Goal: Information Seeking & Learning: Learn about a topic

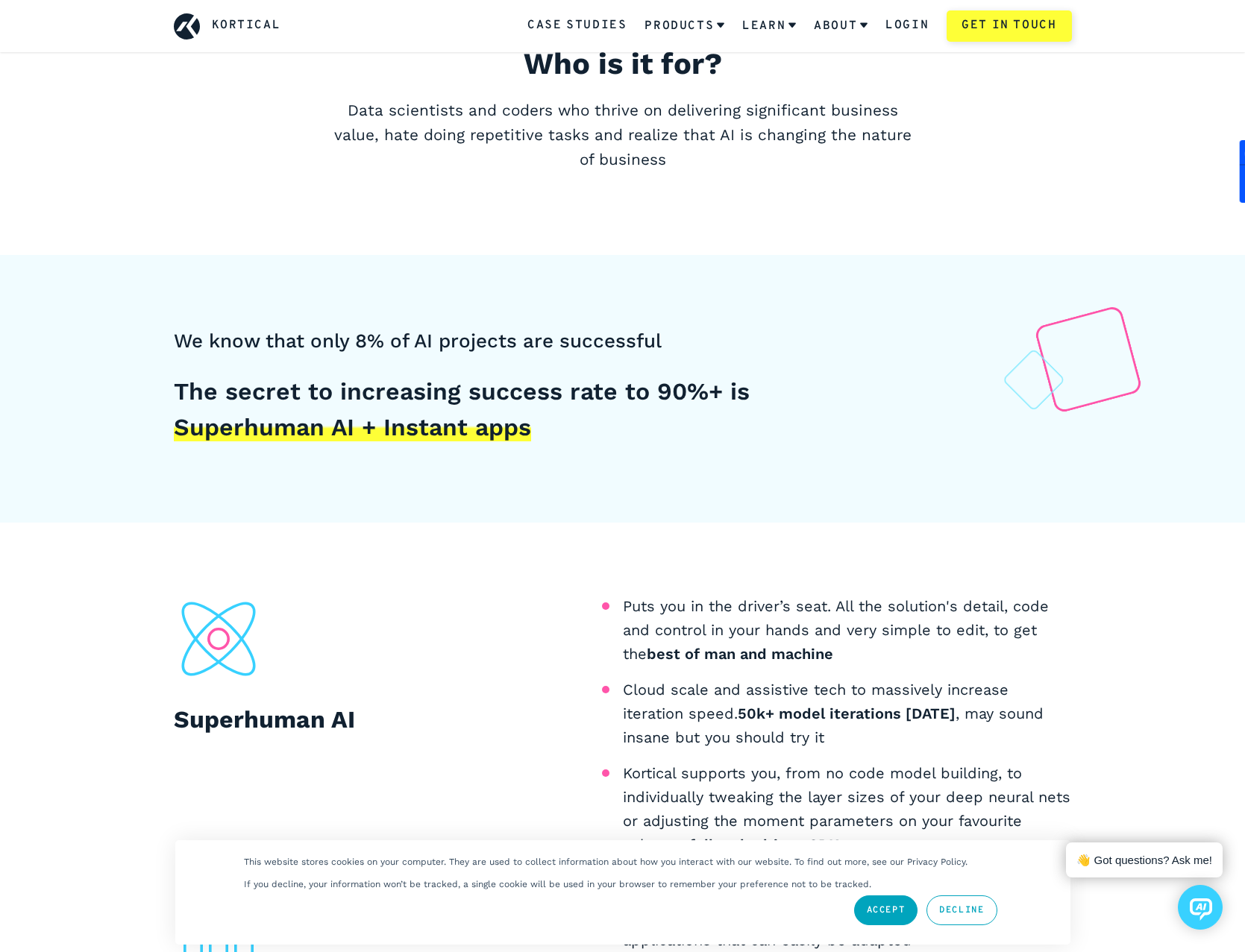
scroll to position [970, 0]
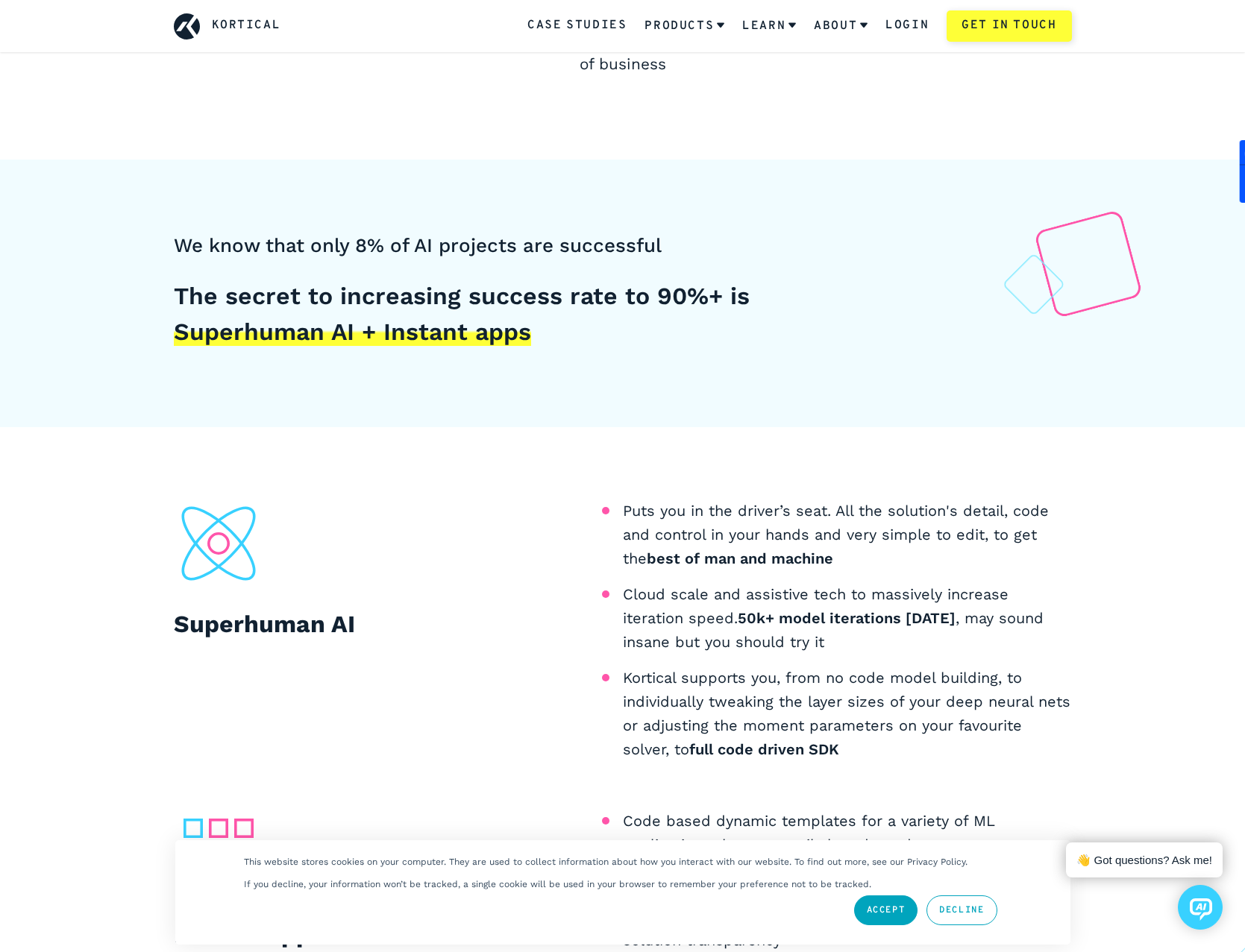
click at [890, 910] on link "Accept" at bounding box center [885, 911] width 64 height 29
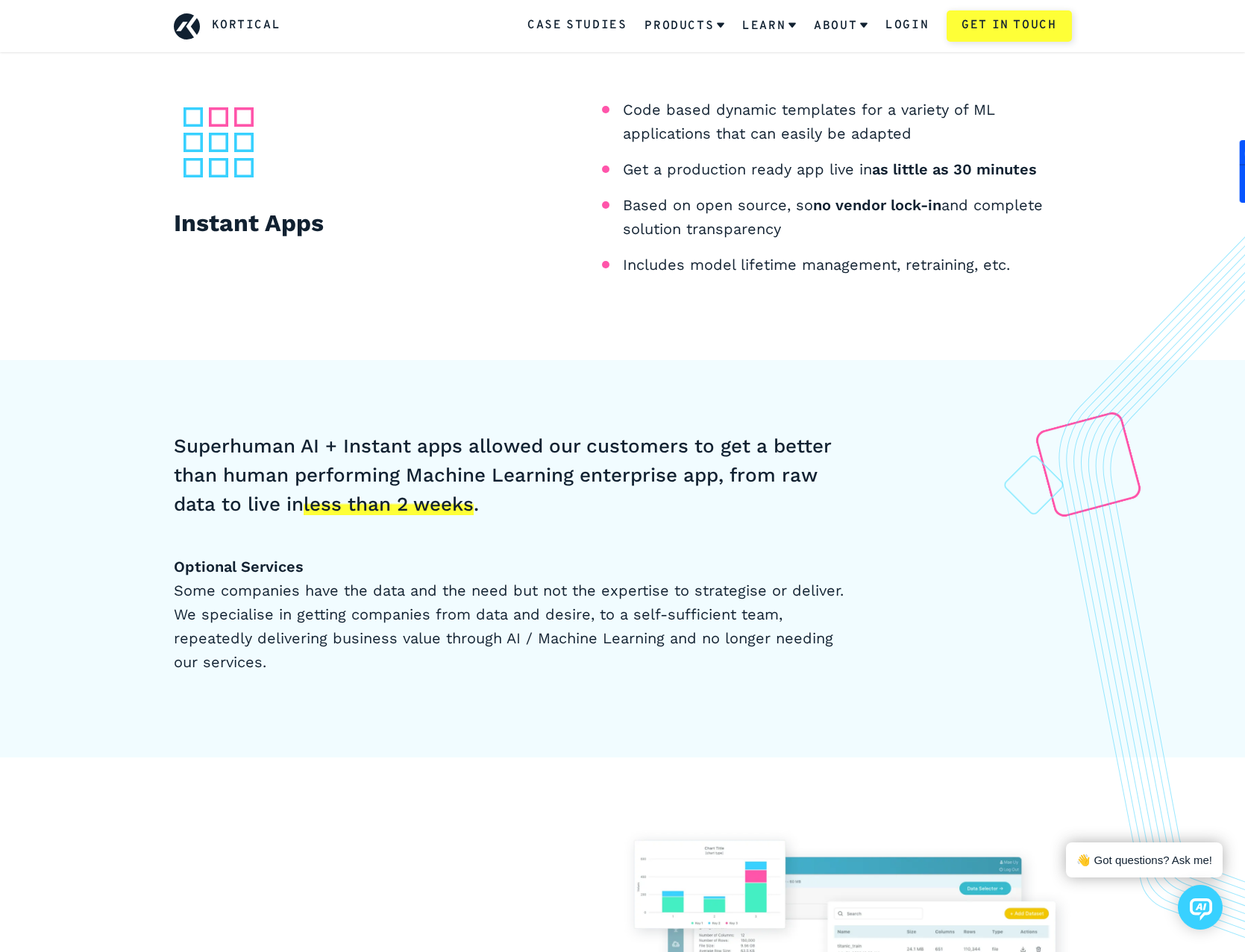
scroll to position [1541, 0]
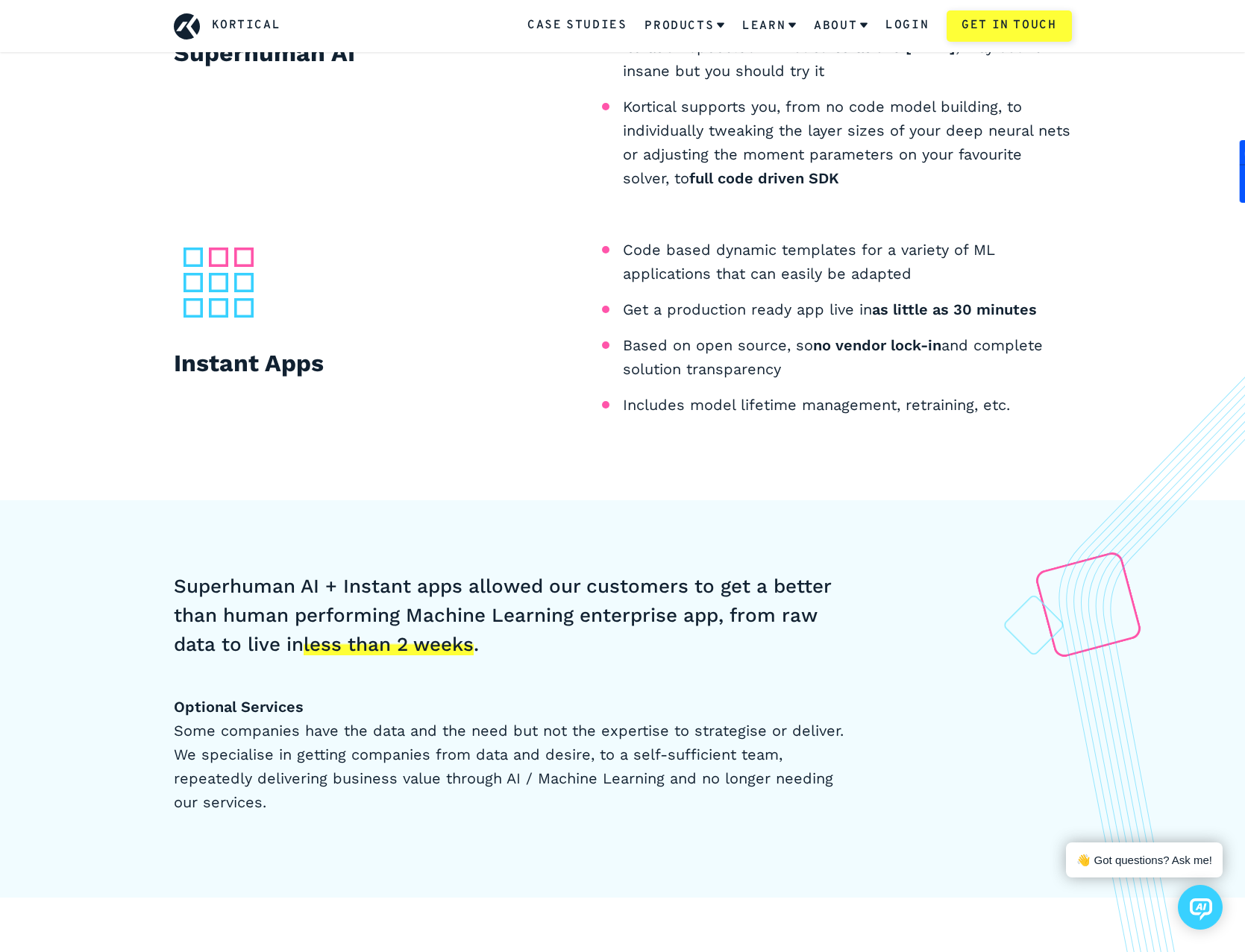
click at [264, 29] on link "Kortical" at bounding box center [246, 26] width 70 height 20
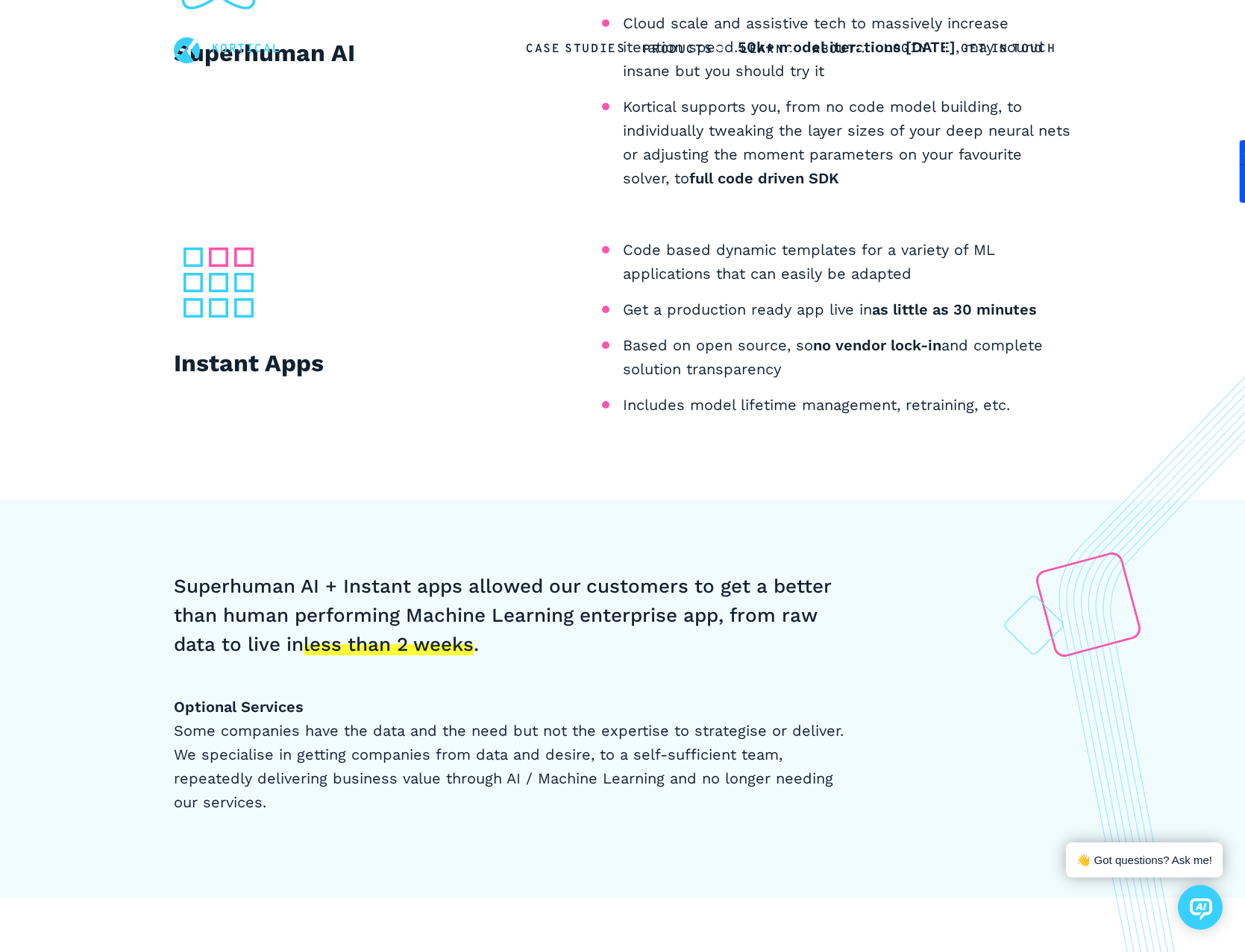
scroll to position [0, 0]
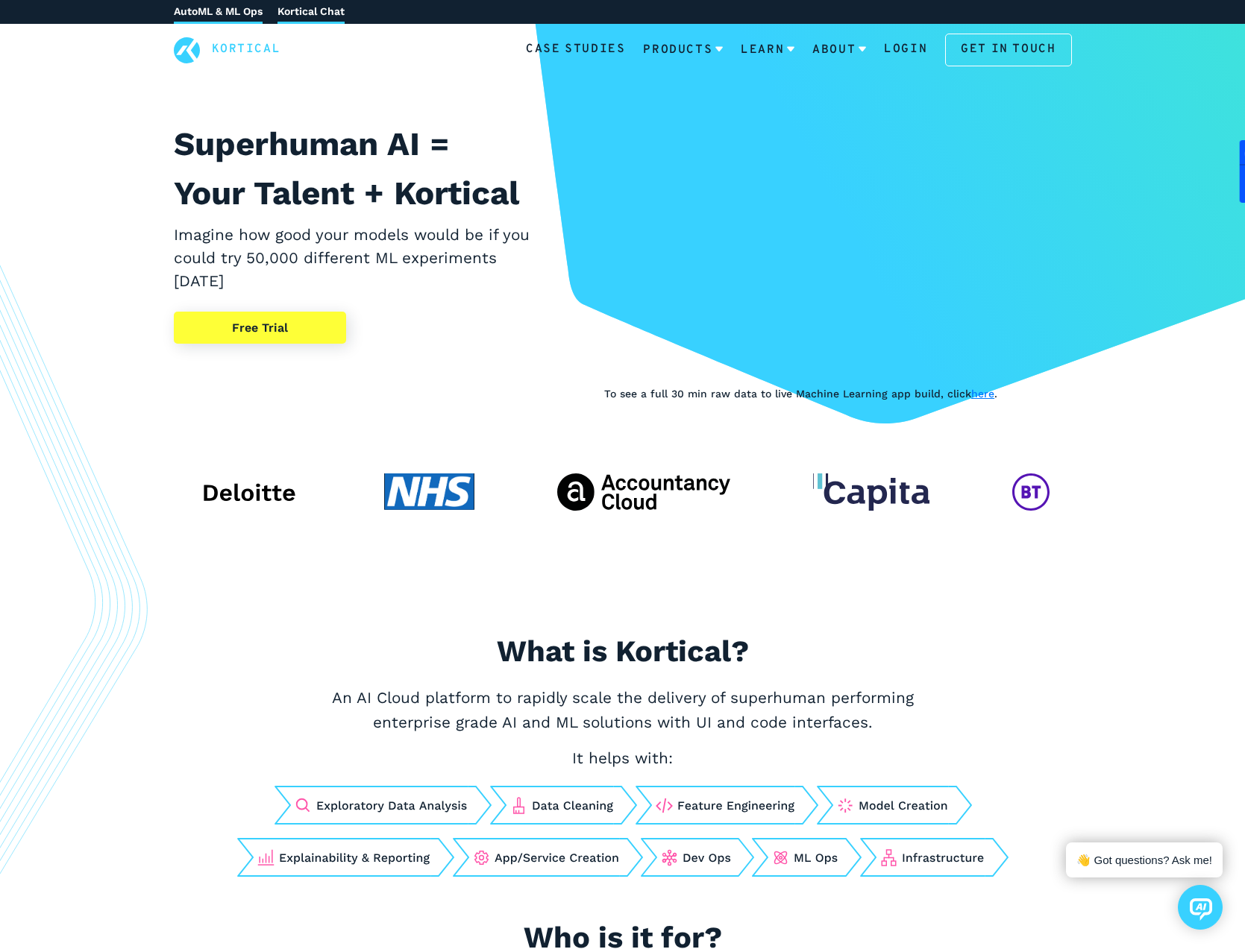
click at [312, 7] on link "Kortical Chat" at bounding box center [311, 12] width 67 height 24
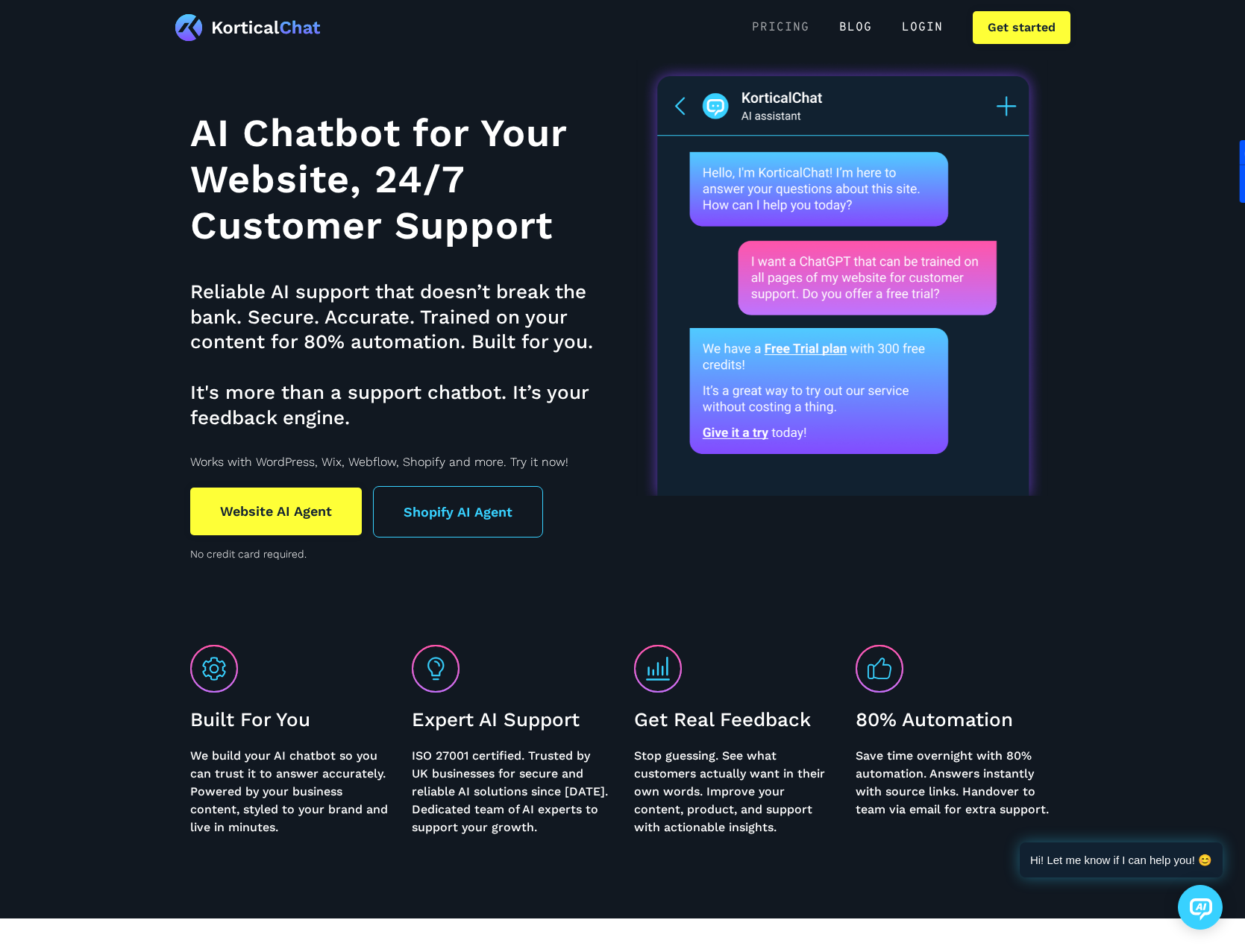
click at [777, 23] on link "Pricing" at bounding box center [780, 26] width 87 height 32
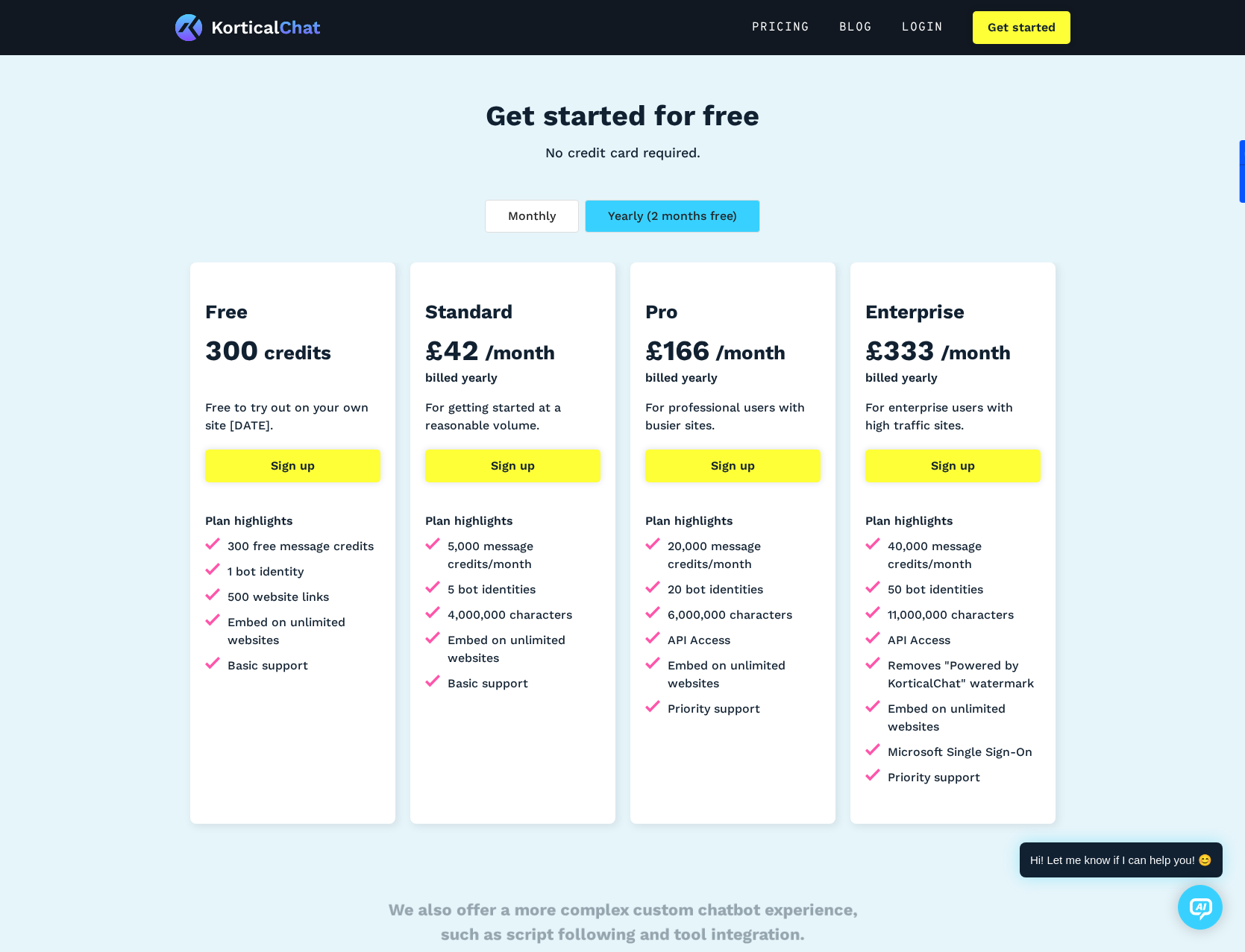
scroll to position [224, 0]
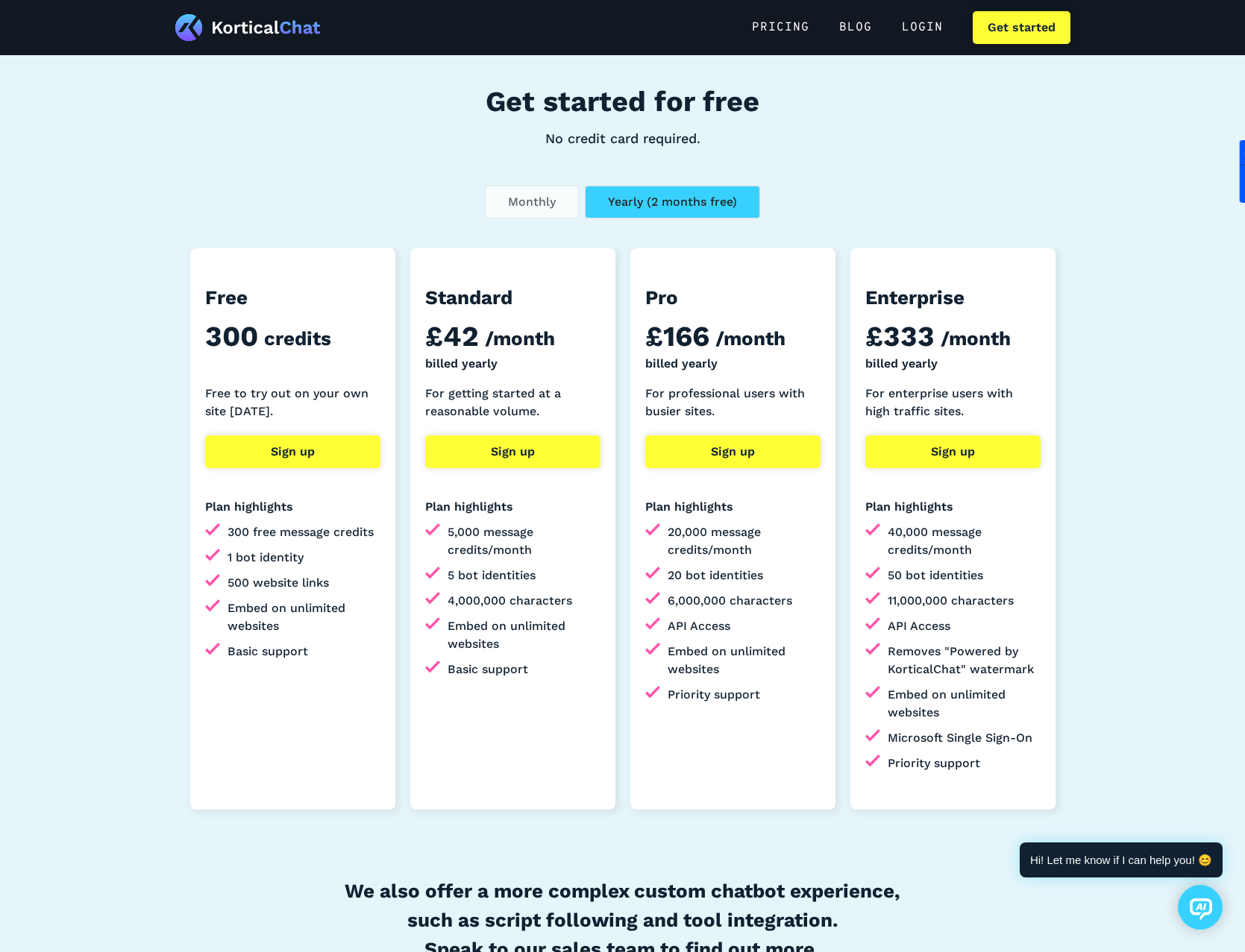
click at [531, 193] on div "Monthly" at bounding box center [531, 202] width 48 height 18
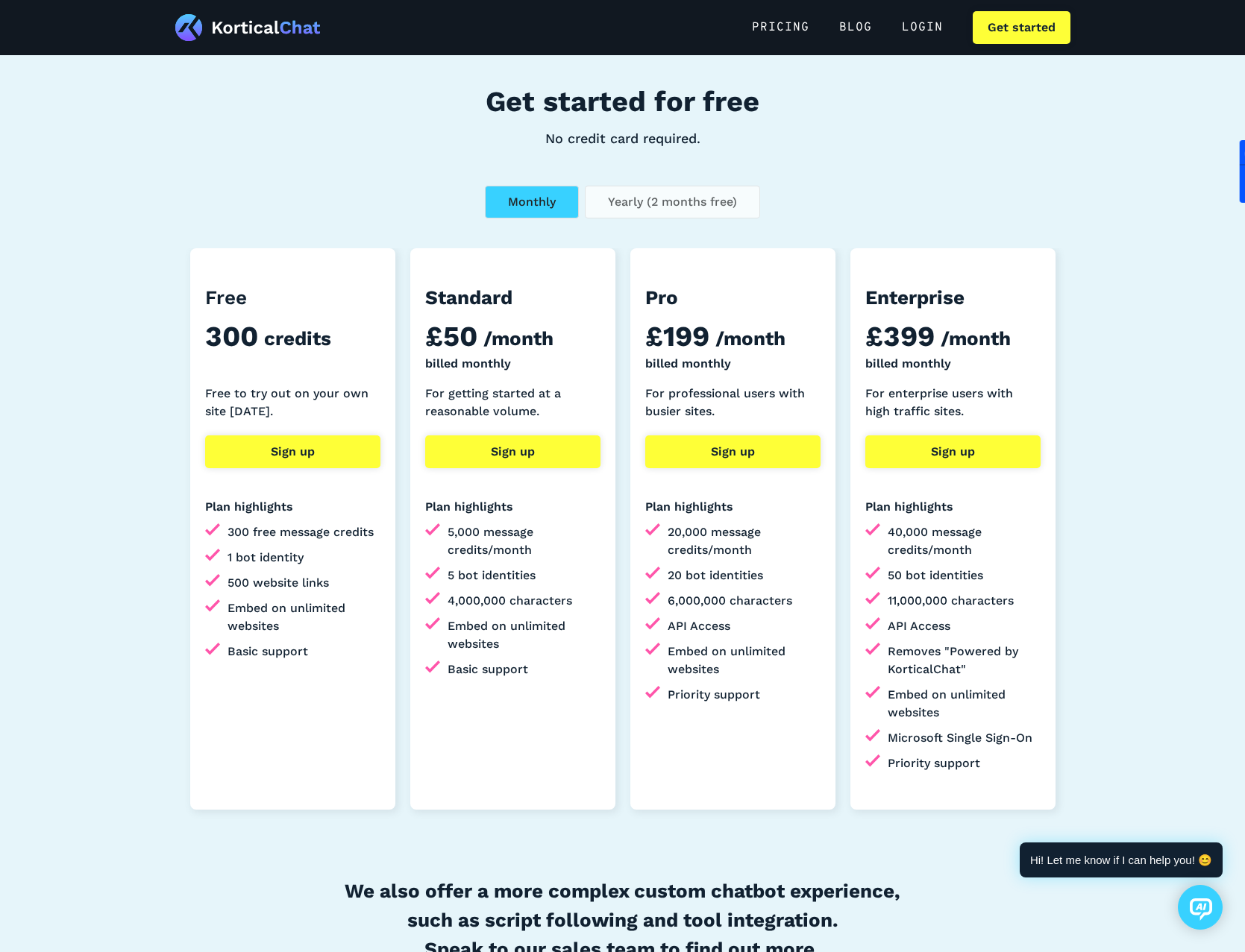
click at [615, 196] on div "Yearly (2 months free)" at bounding box center [672, 202] width 129 height 18
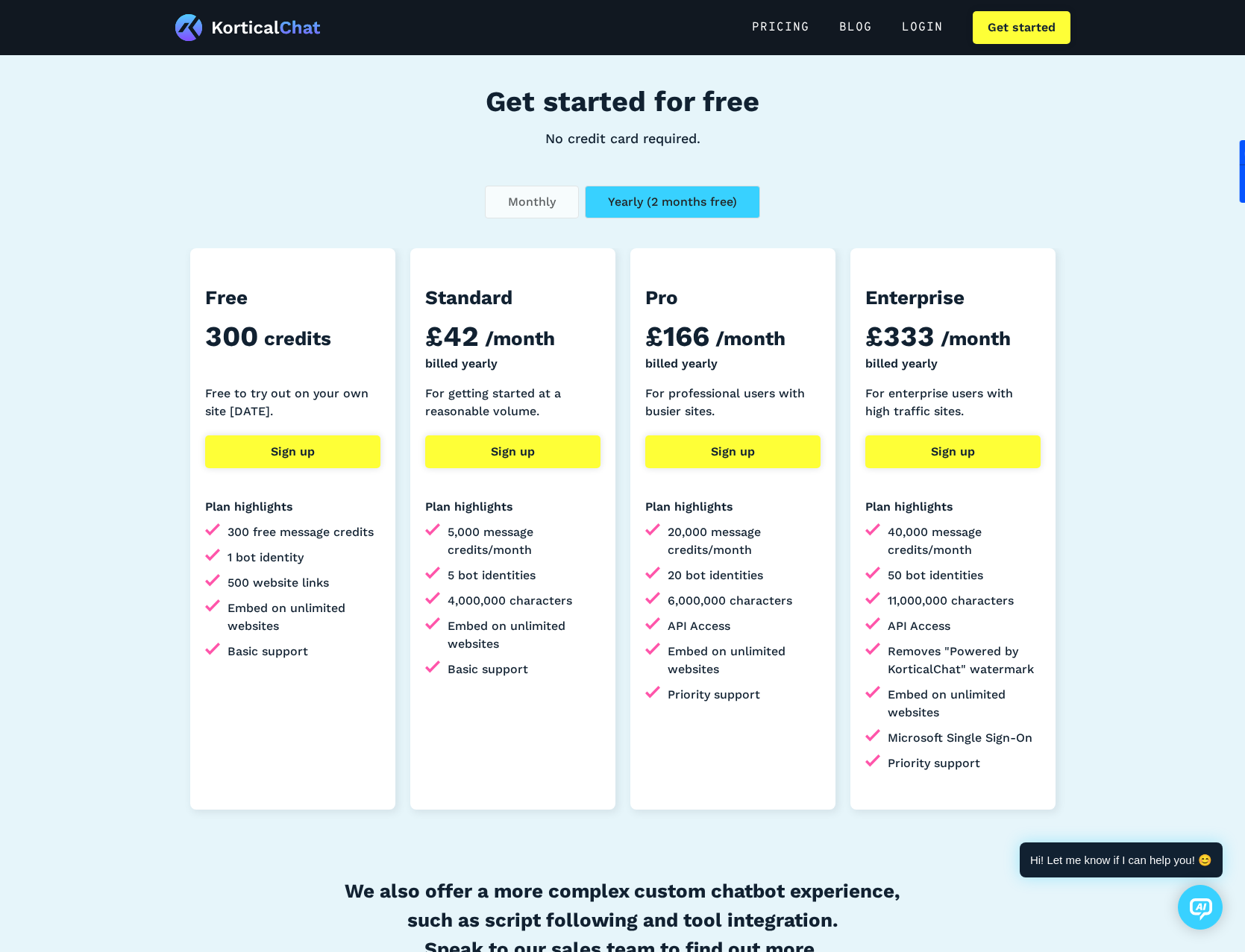
click at [531, 192] on link "Monthly" at bounding box center [531, 201] width 94 height 32
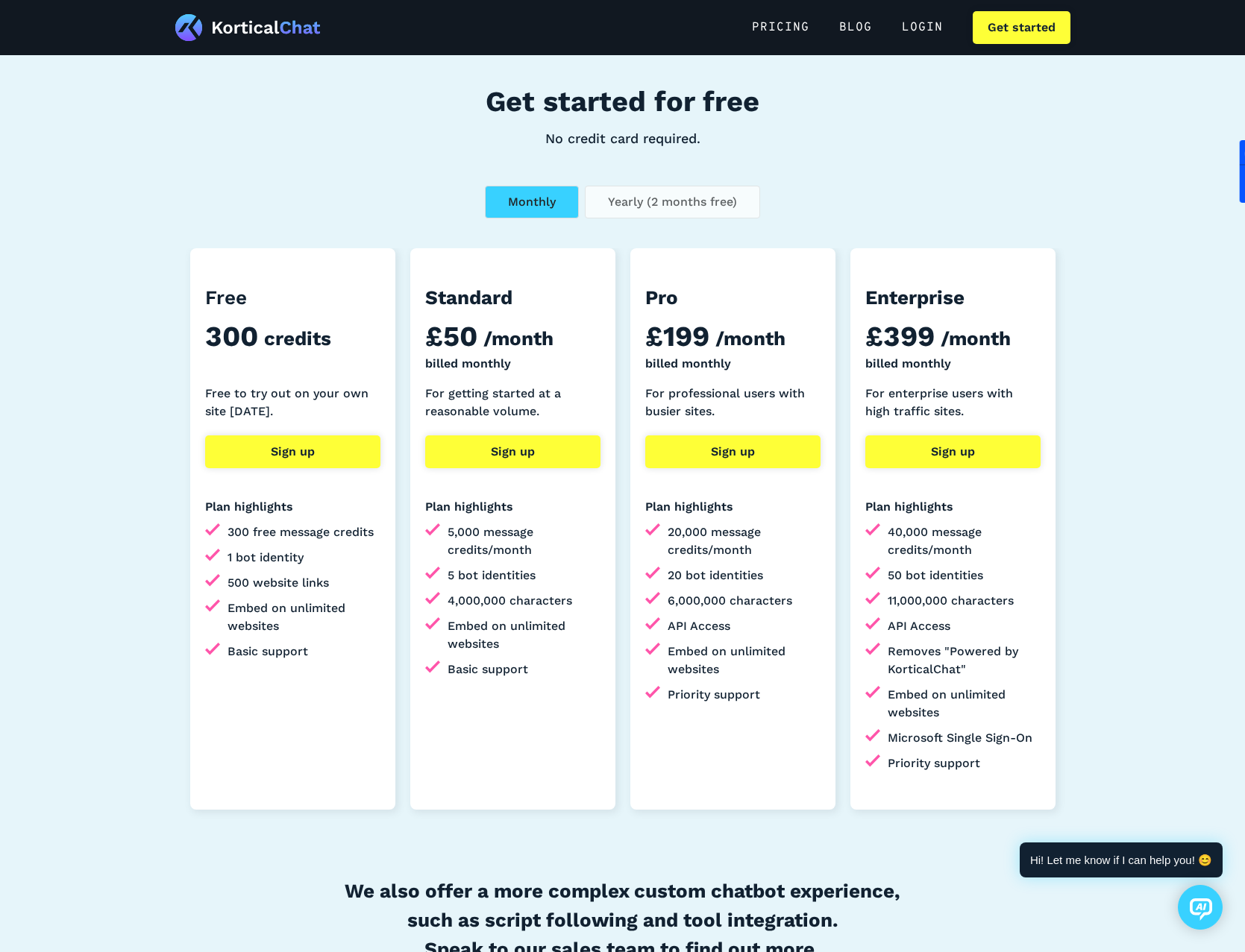
click at [628, 195] on div "Yearly (2 months free)" at bounding box center [672, 202] width 129 height 18
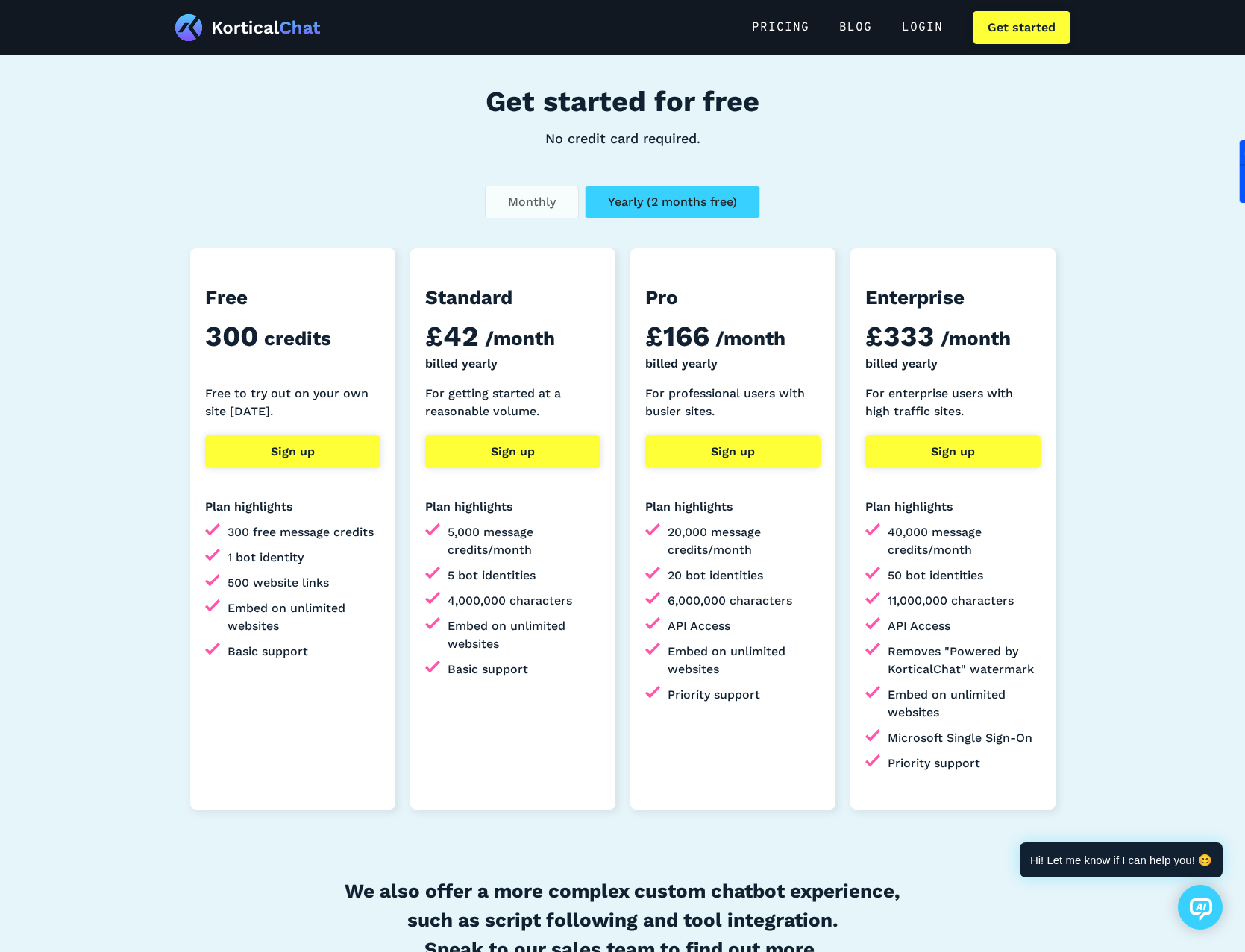
click at [565, 195] on link "Monthly" at bounding box center [531, 201] width 94 height 32
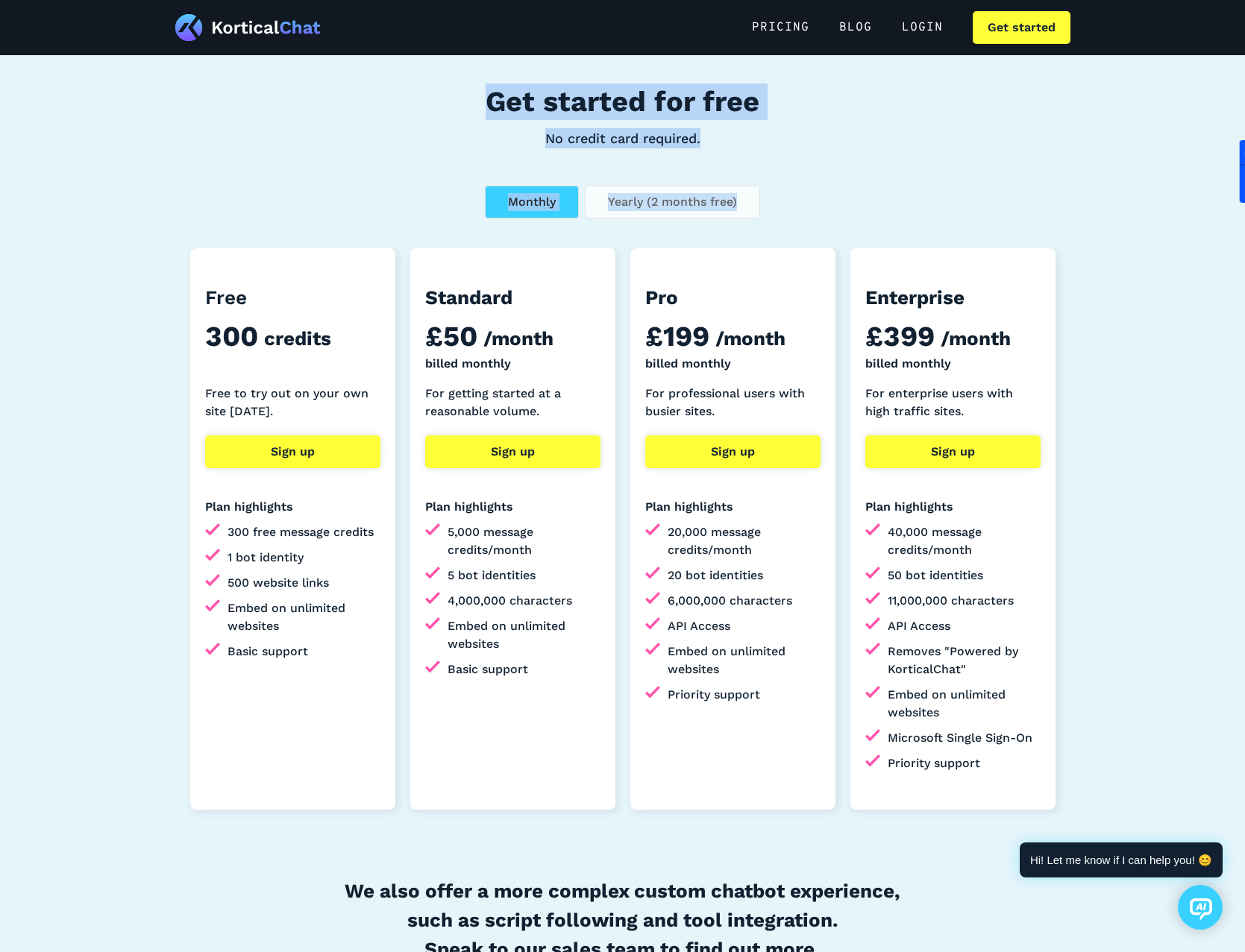
drag, startPoint x: 458, startPoint y: 84, endPoint x: 752, endPoint y: 201, distance: 316.4
click at [752, 201] on aside "Get started for free No credit card required. Monthly Yearly (2 months free) Fr…" at bounding box center [622, 556] width 1245 height 1108
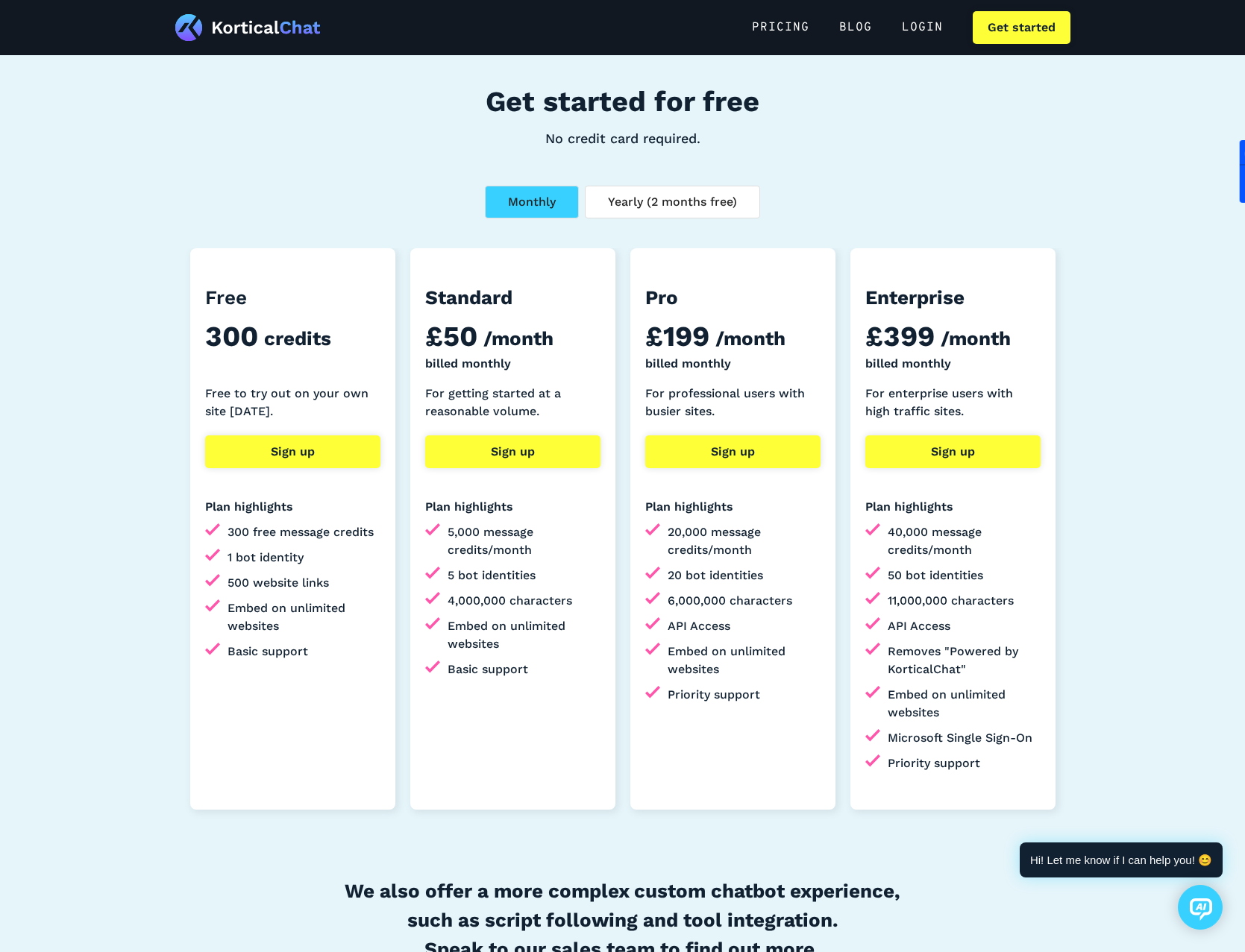
drag, startPoint x: 752, startPoint y: 201, endPoint x: 808, endPoint y: 223, distance: 60.2
click at [808, 223] on div "Monthly Yearly (2 months free) Free 300 credits Free to try out on your own sit…" at bounding box center [622, 527] width 895 height 684
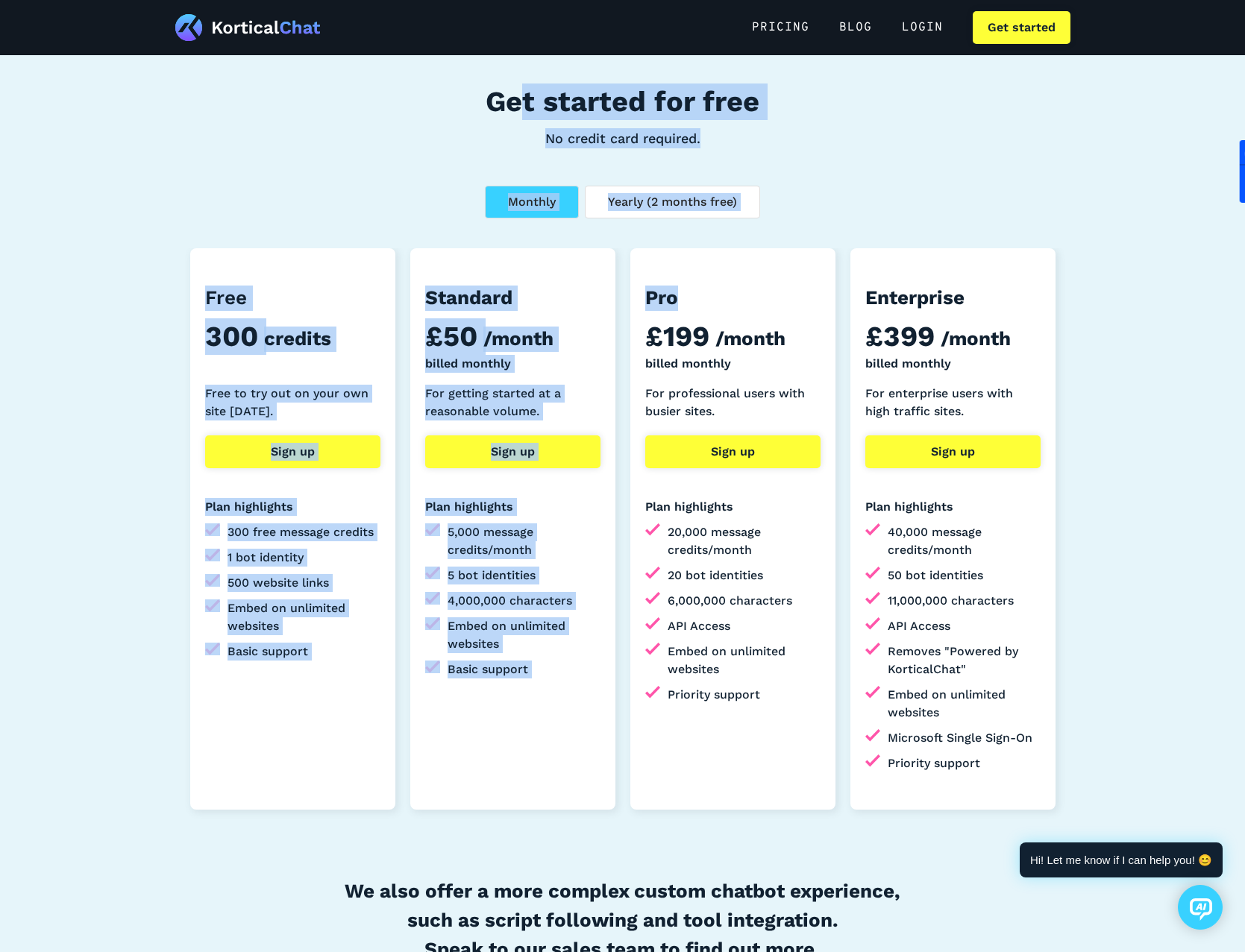
drag, startPoint x: 790, startPoint y: 225, endPoint x: 514, endPoint y: 112, distance: 298.2
click at [514, 112] on aside "Get started for free No credit card required. Monthly Yearly (2 months free) Fr…" at bounding box center [622, 556] width 1245 height 1108
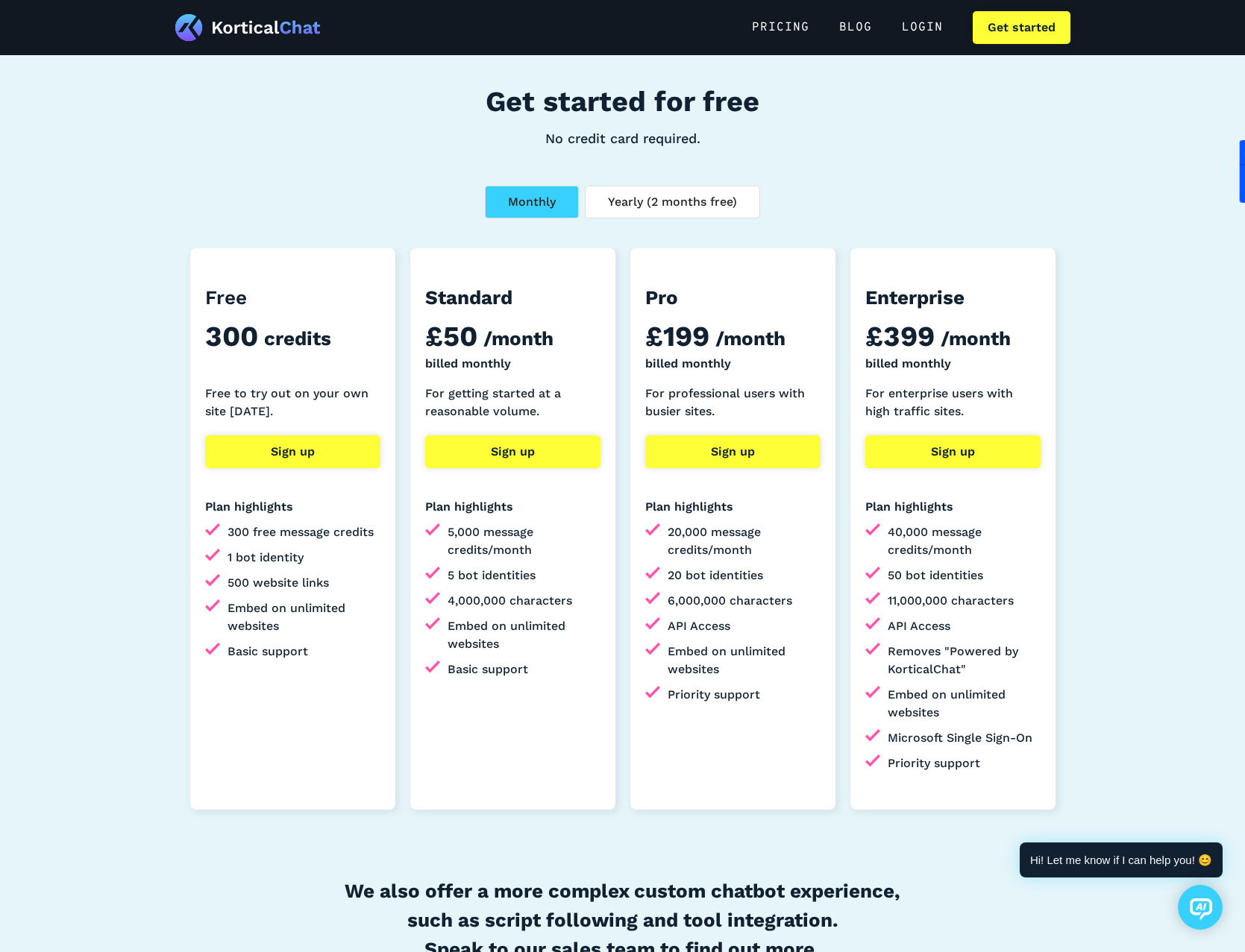
drag, startPoint x: 514, startPoint y: 112, endPoint x: 450, endPoint y: 104, distance: 64.5
click at [450, 104] on div "Get started for free No credit card required." at bounding box center [622, 116] width 597 height 79
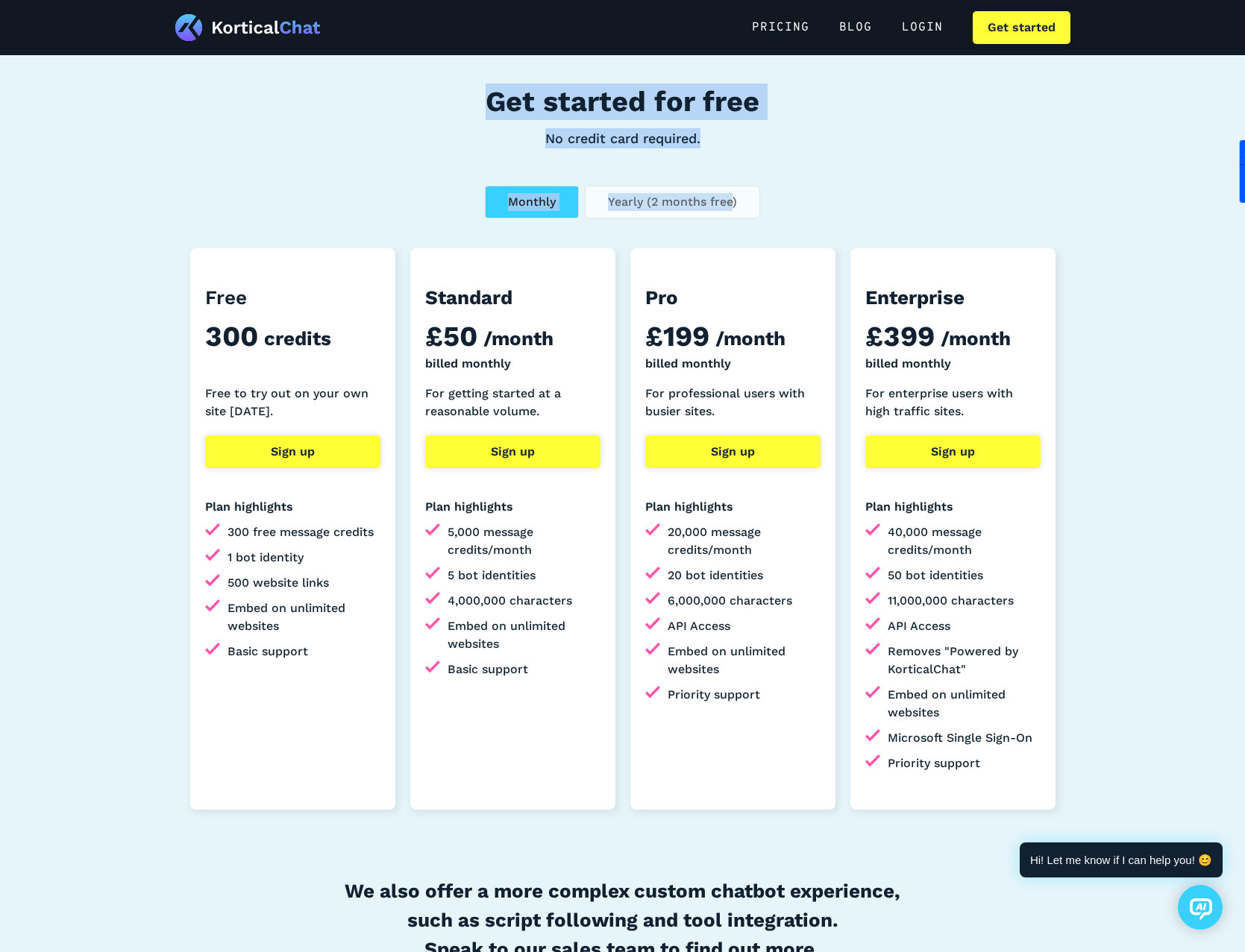
drag, startPoint x: 450, startPoint y: 104, endPoint x: 727, endPoint y: 192, distance: 290.6
click at [727, 192] on aside "Get started for free No credit card required. Monthly Yearly (2 months free) Fr…" at bounding box center [622, 556] width 1245 height 1108
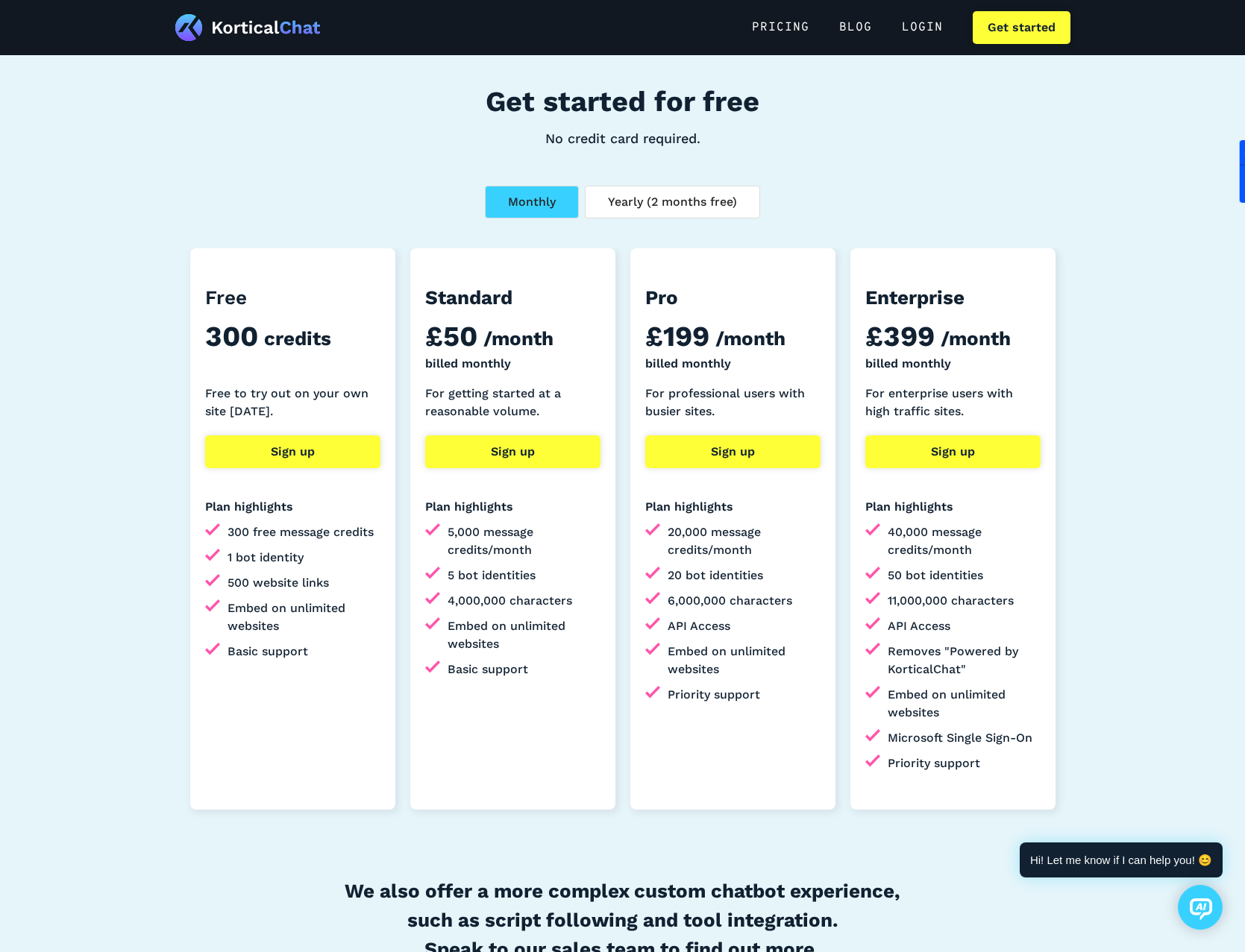
drag, startPoint x: 727, startPoint y: 192, endPoint x: 796, endPoint y: 202, distance: 69.7
click at [796, 202] on div "Monthly Yearly (2 months free)" at bounding box center [622, 201] width 895 height 32
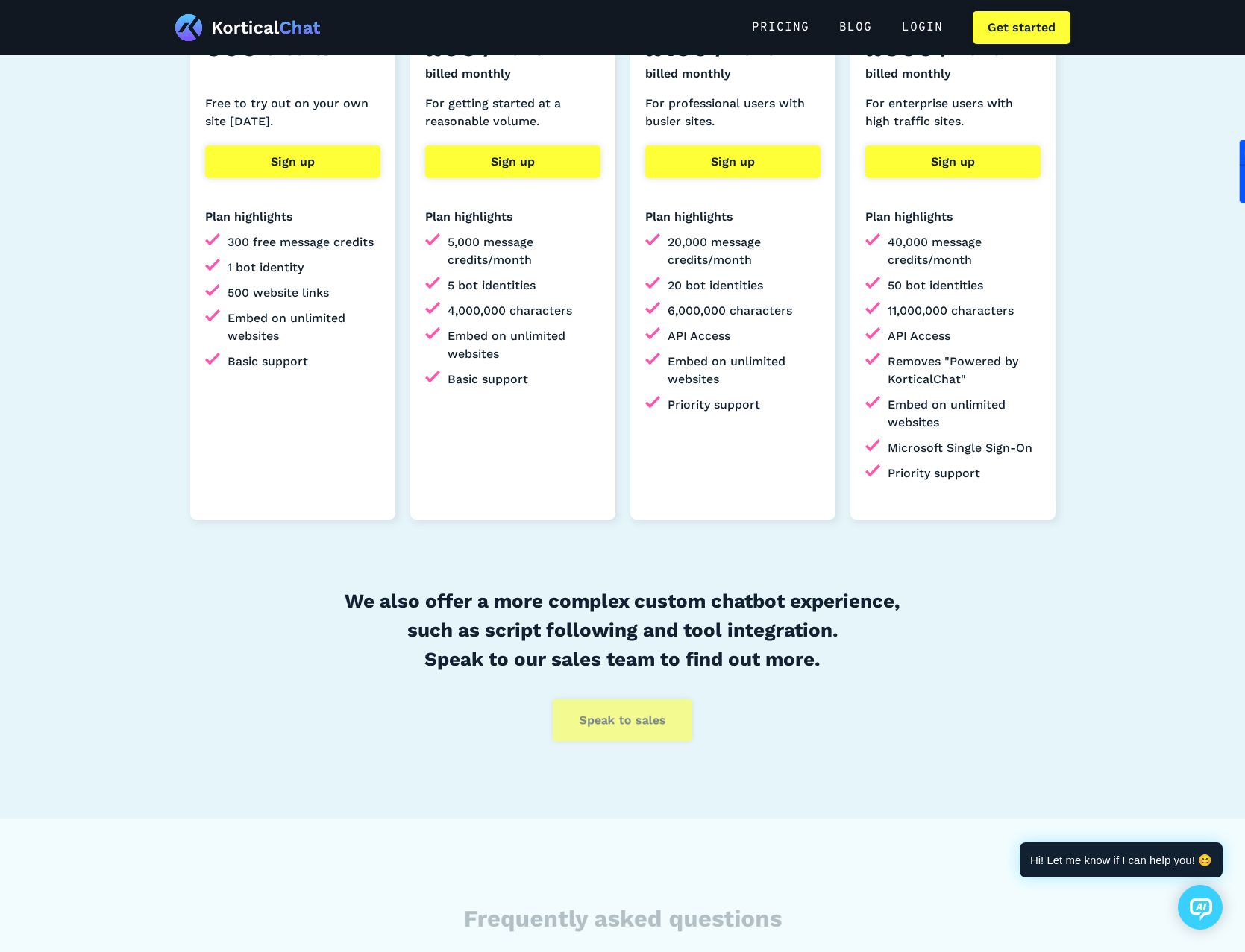
scroll to position [522, 0]
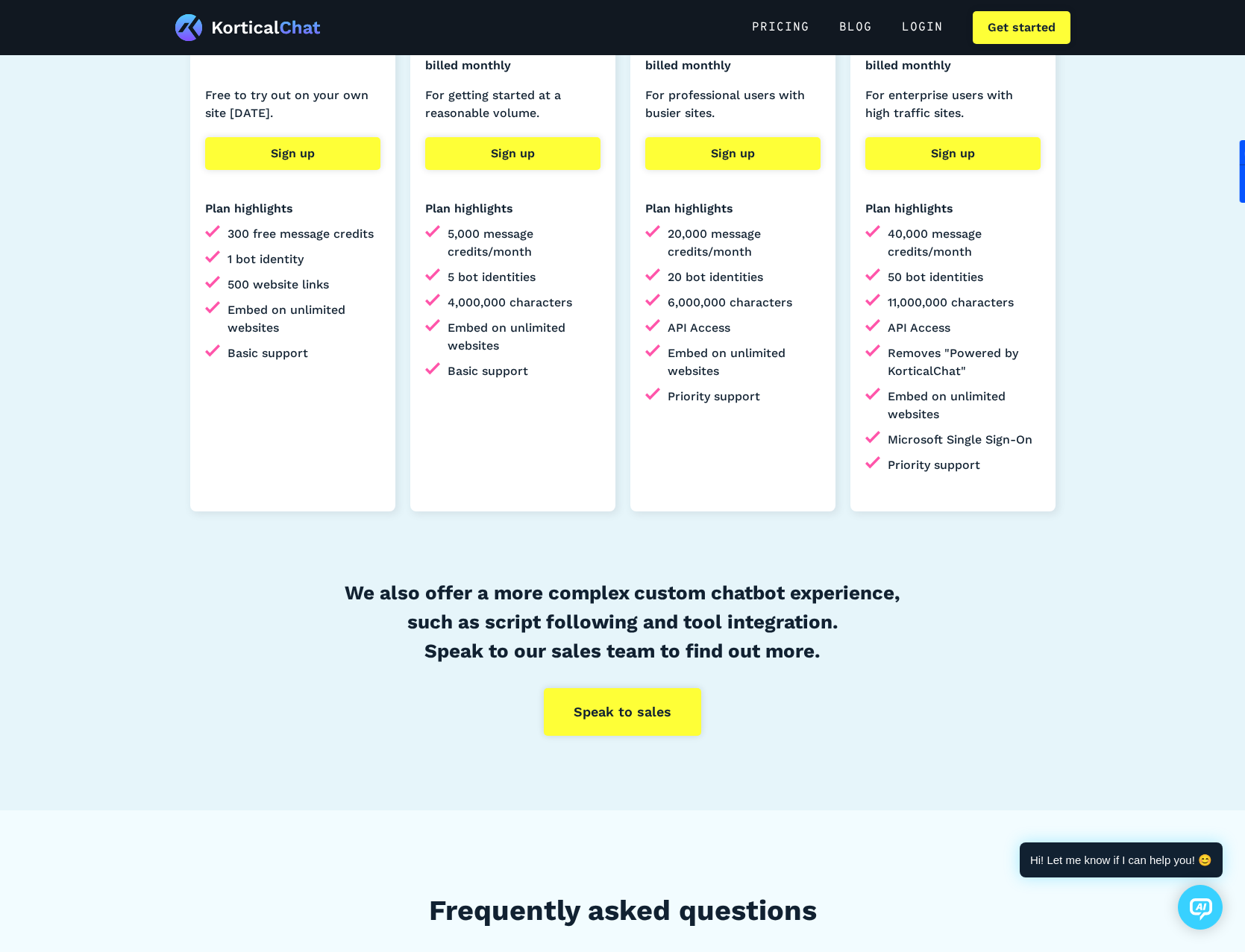
click at [351, 569] on div "Free 300 credits Free to try out on your own site [DATE]. Sign up Plan highligh…" at bounding box center [622, 261] width 895 height 622
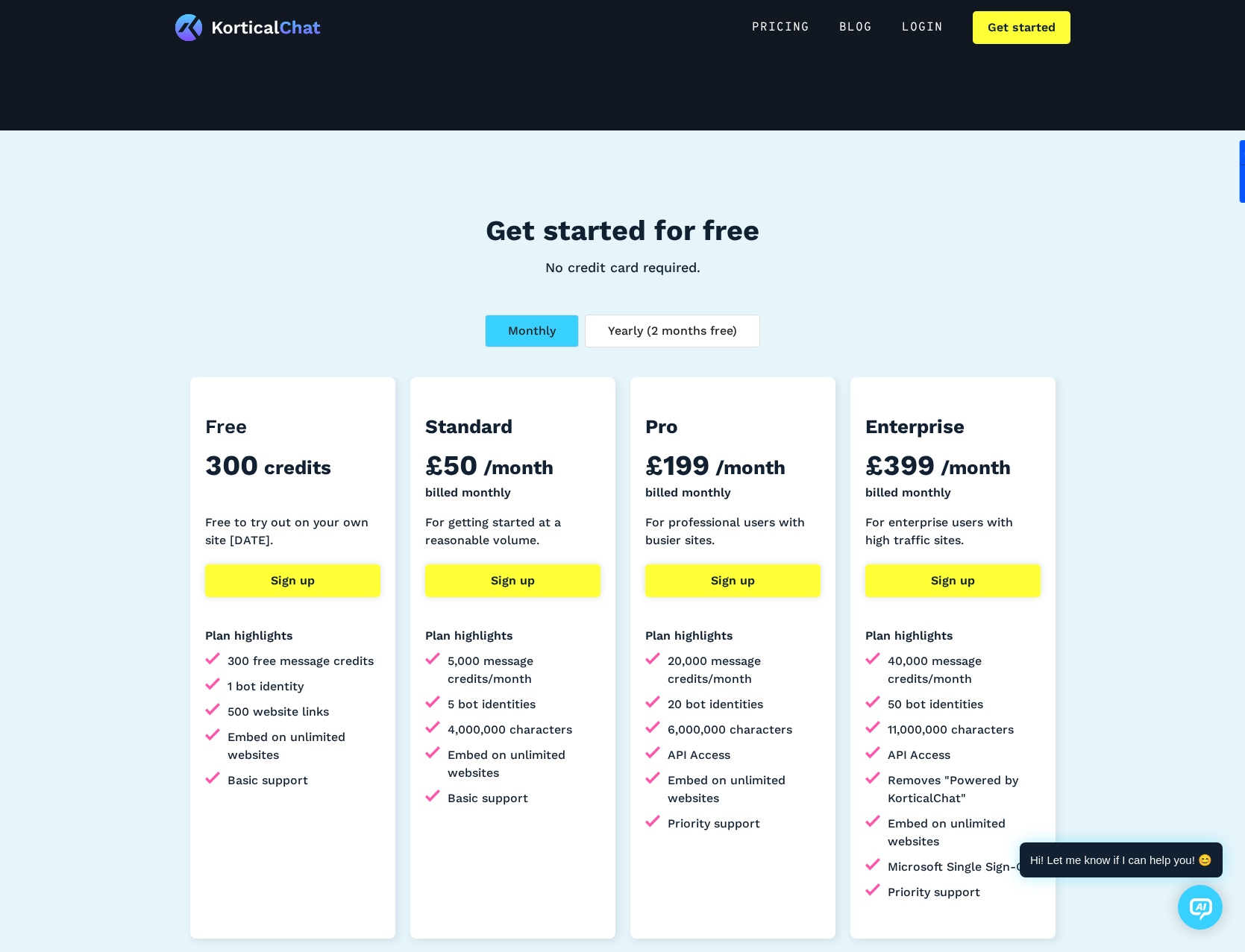
scroll to position [224, 0]
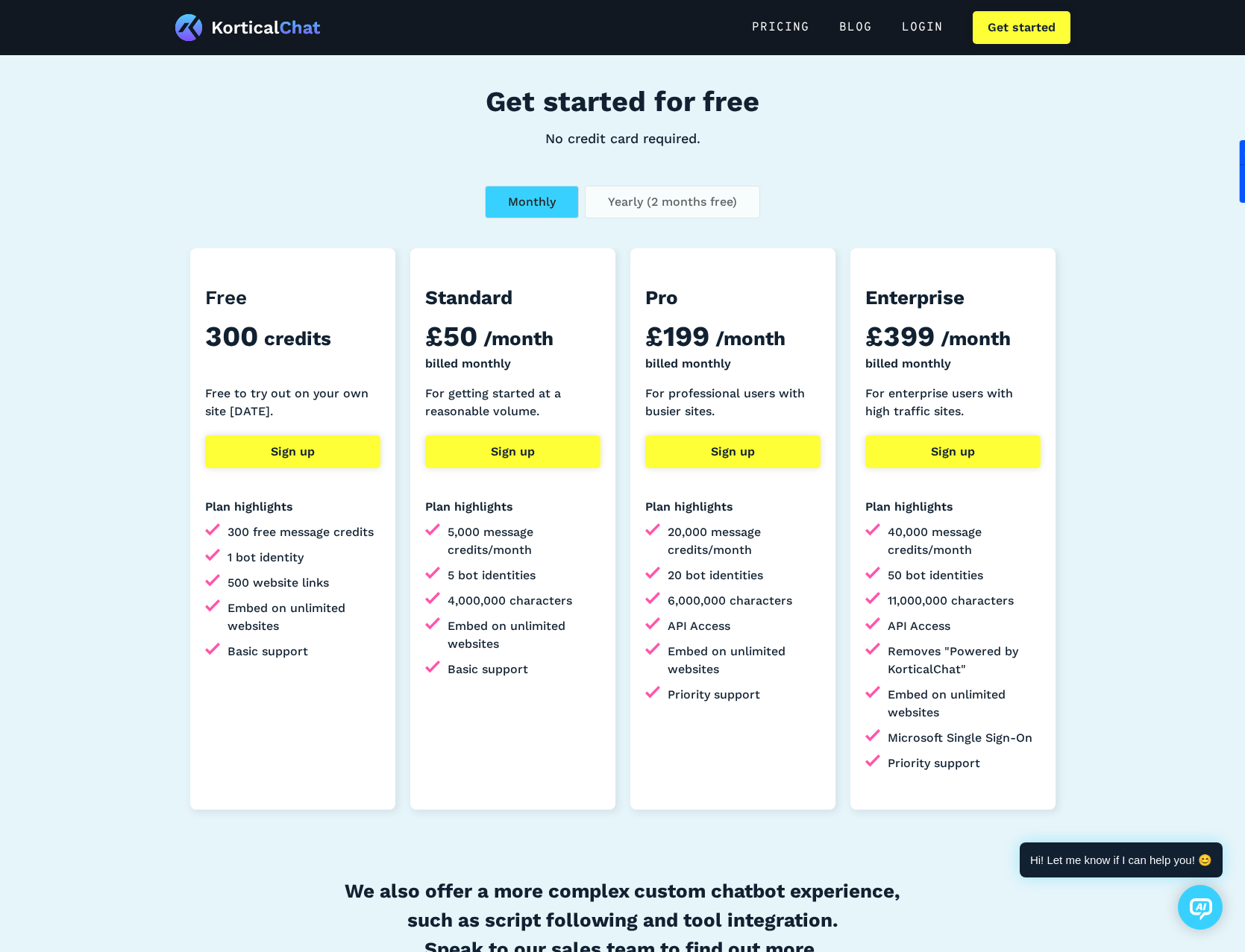
click at [627, 211] on link "Yearly (2 months free)" at bounding box center [672, 201] width 175 height 32
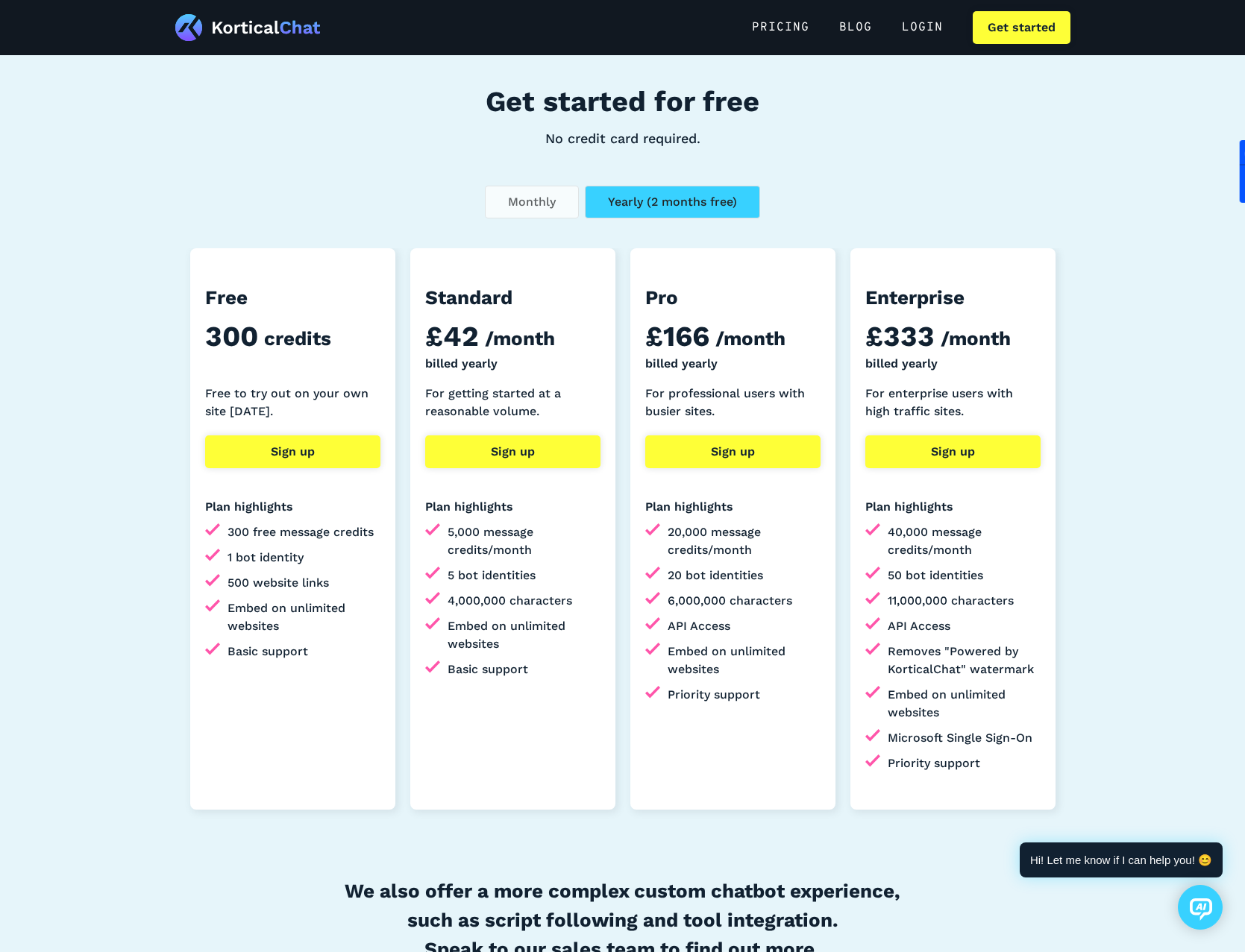
click at [559, 204] on link "Monthly" at bounding box center [531, 201] width 94 height 32
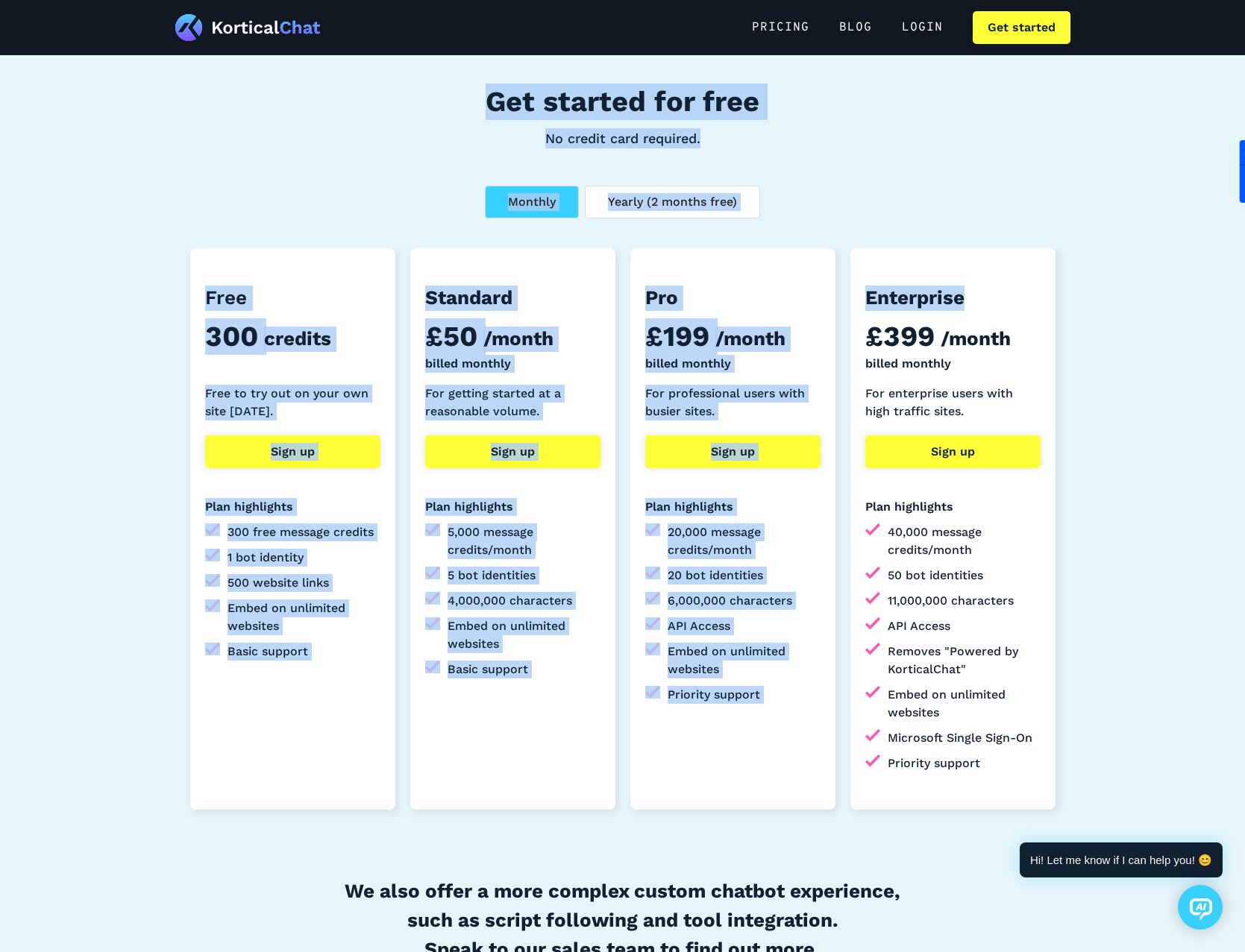
drag, startPoint x: 457, startPoint y: 65, endPoint x: 960, endPoint y: 259, distance: 539.1
click at [960, 259] on aside "Get started for free No credit card required. Monthly Yearly (2 months free) Fr…" at bounding box center [622, 556] width 1245 height 1108
drag, startPoint x: 960, startPoint y: 259, endPoint x: 824, endPoint y: 201, distance: 147.9
click at [824, 201] on div "Monthly Yearly (2 months free)" at bounding box center [622, 201] width 895 height 32
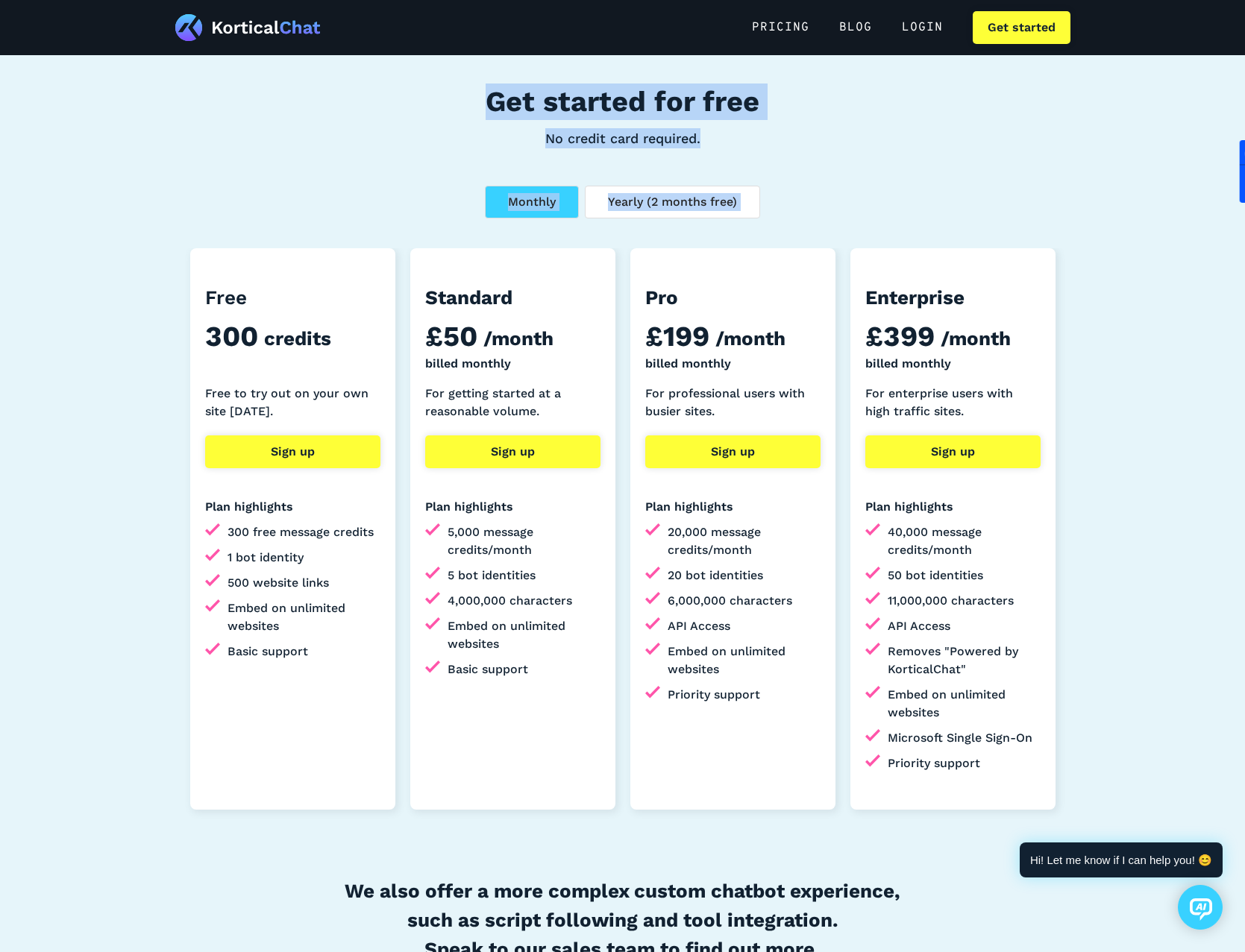
drag, startPoint x: 824, startPoint y: 201, endPoint x: 344, endPoint y: 92, distance: 492.2
click at [344, 92] on aside "Get started for free No credit card required. Monthly Yearly (2 months free) Fr…" at bounding box center [622, 556] width 1245 height 1108
drag, startPoint x: 344, startPoint y: 92, endPoint x: 221, endPoint y: 99, distance: 123.2
click at [221, 99] on aside "Get started for free No credit card required. Monthly Yearly (2 months free) Fr…" at bounding box center [622, 556] width 1245 height 1108
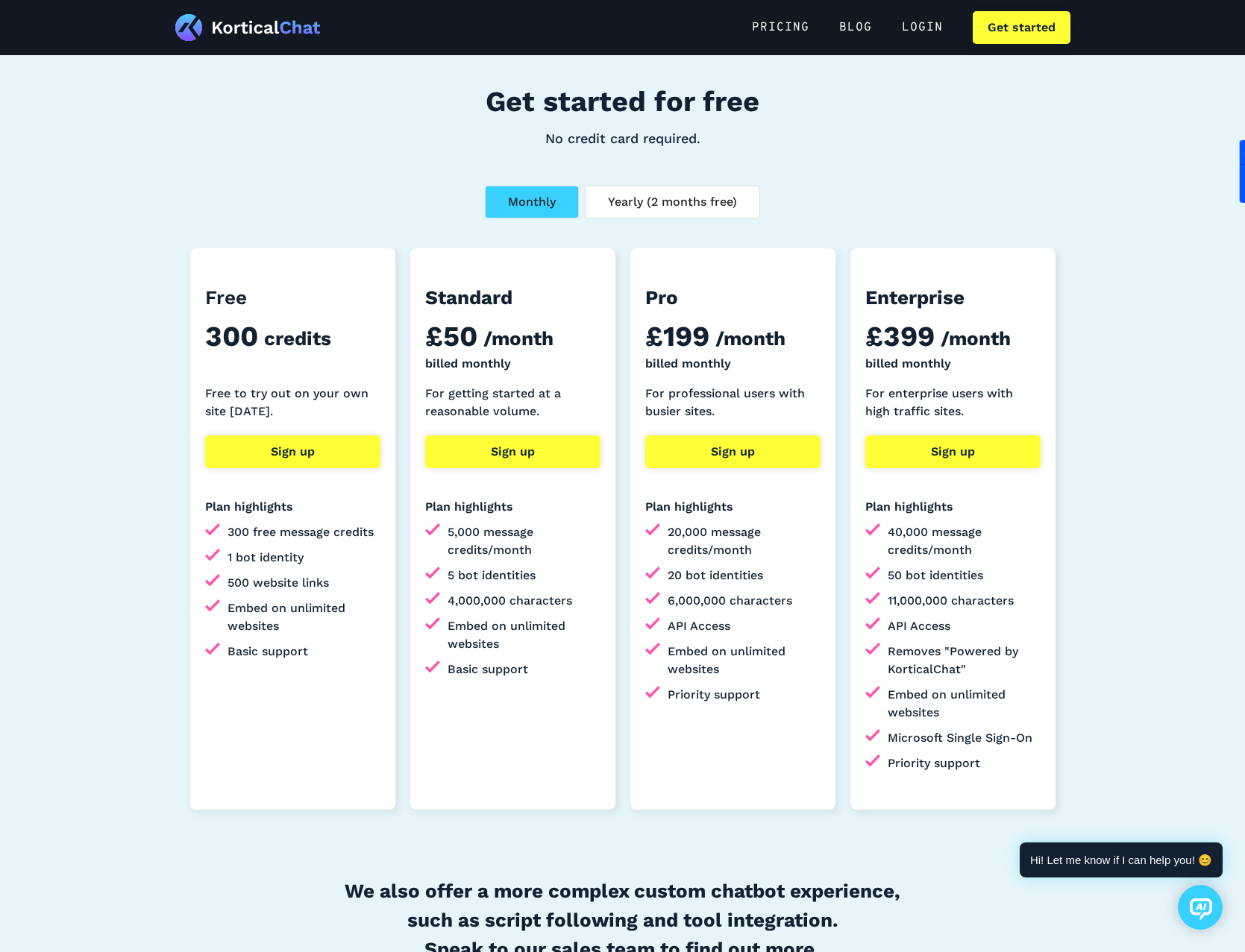
click at [190, 42] on div "PRICING BLOG Login Get started" at bounding box center [622, 26] width 895 height 32
click at [190, 34] on img at bounding box center [248, 26] width 145 height 26
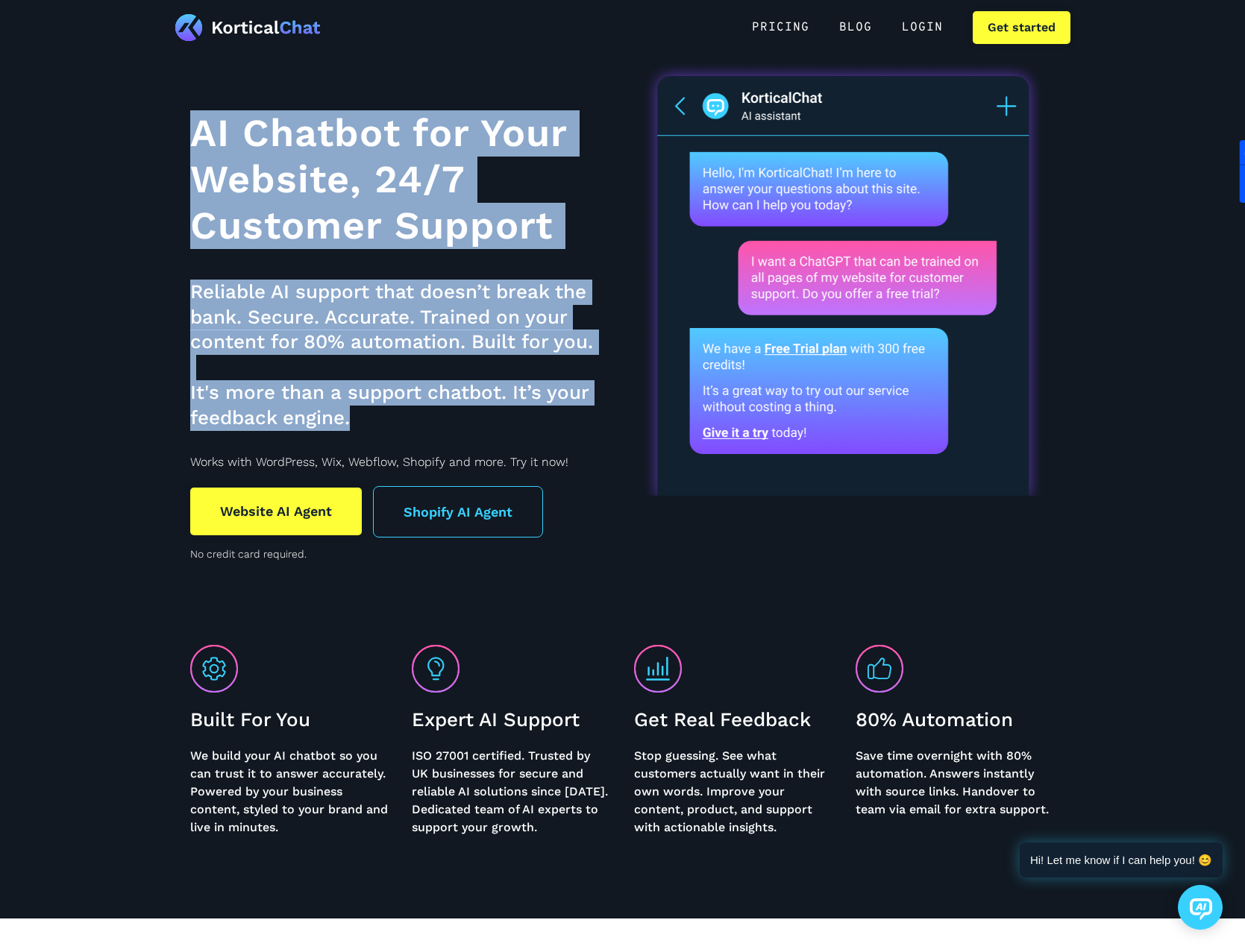
drag, startPoint x: 162, startPoint y: 81, endPoint x: 484, endPoint y: 422, distance: 469.0
click at [484, 422] on html "Pricing BLOG Login Get started AI Chatbot for Your Website, 24/7 Customer Suppo…" at bounding box center [622, 476] width 1245 height 952
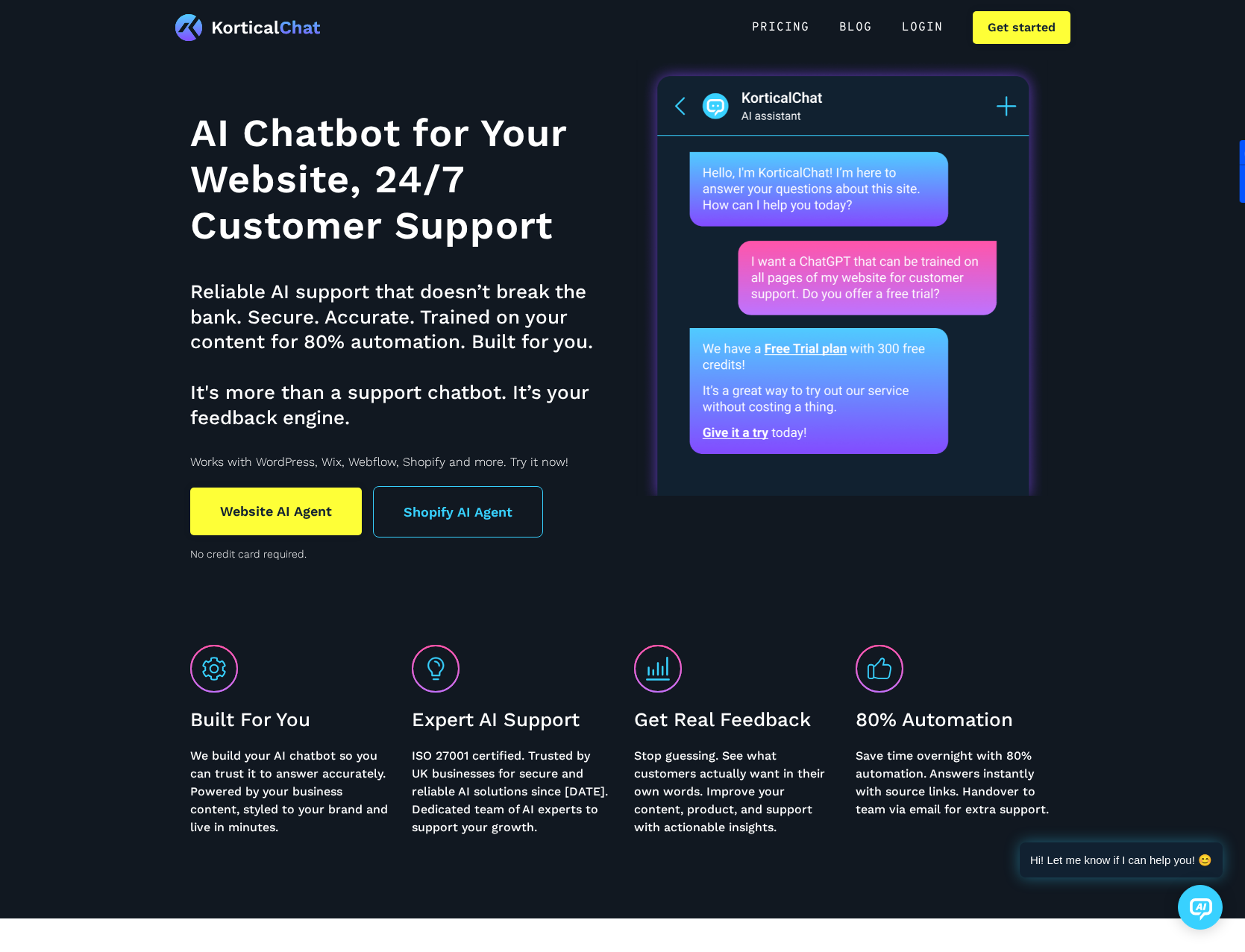
drag, startPoint x: 484, startPoint y: 422, endPoint x: 469, endPoint y: 451, distance: 32.6
click at [469, 451] on div "AI Chatbot for Your Website, 24/7 Customer Support Reliable AI support that doe…" at bounding box center [402, 332] width 424 height 476
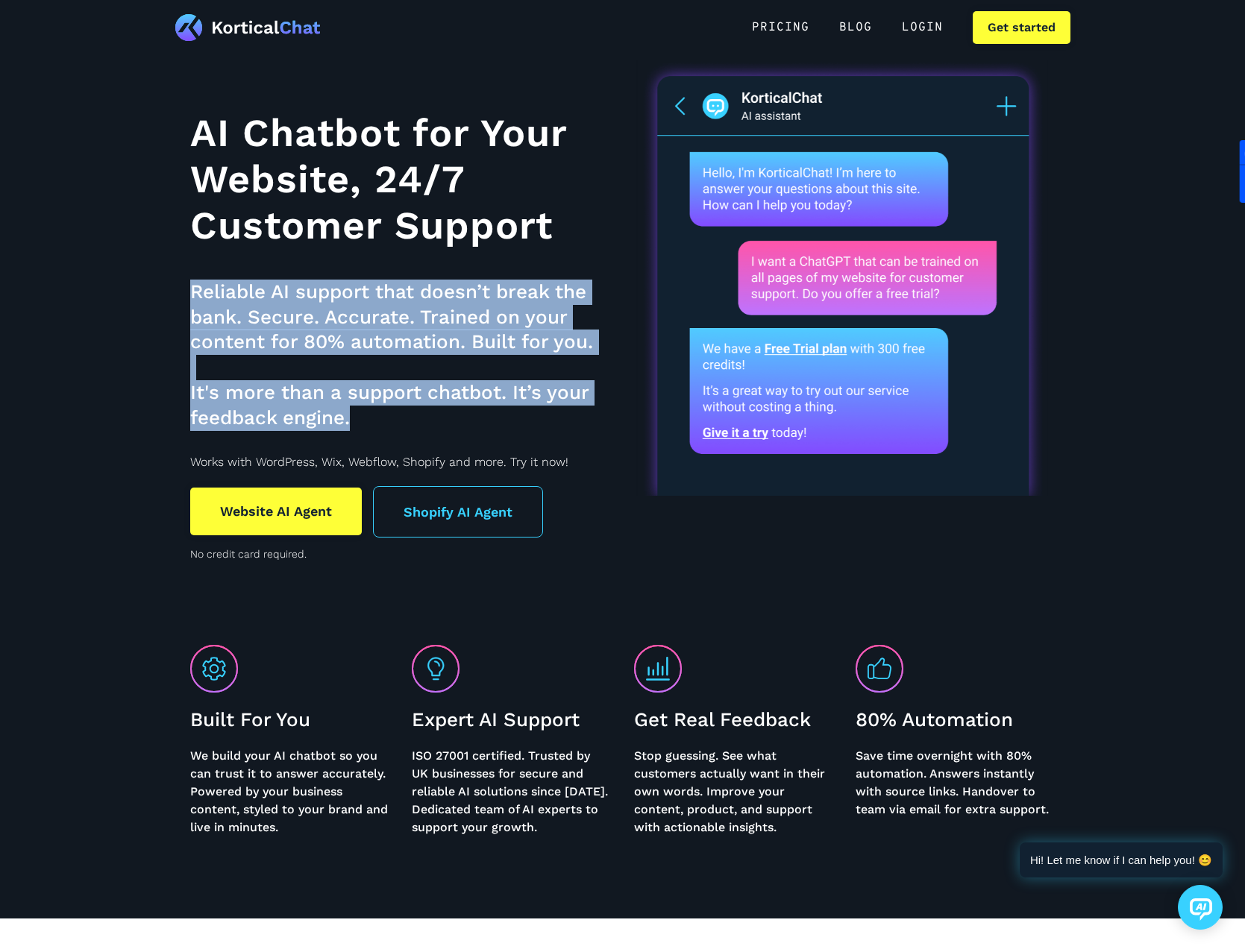
drag, startPoint x: 384, startPoint y: 423, endPoint x: 186, endPoint y: 279, distance: 244.8
click at [186, 279] on div "AI Chatbot for Your Website, 24/7 Customer Support Reliable AI support that doe…" at bounding box center [622, 315] width 895 height 511
click at [185, 279] on div "AI Chatbot for Your Website, 24/7 Customer Support Reliable AI support that doe…" at bounding box center [622, 315] width 895 height 511
drag, startPoint x: 185, startPoint y: 279, endPoint x: 351, endPoint y: 423, distance: 219.8
click at [351, 423] on div "AI Chatbot for Your Website, 24/7 Customer Support Reliable AI support that doe…" at bounding box center [622, 315] width 895 height 511
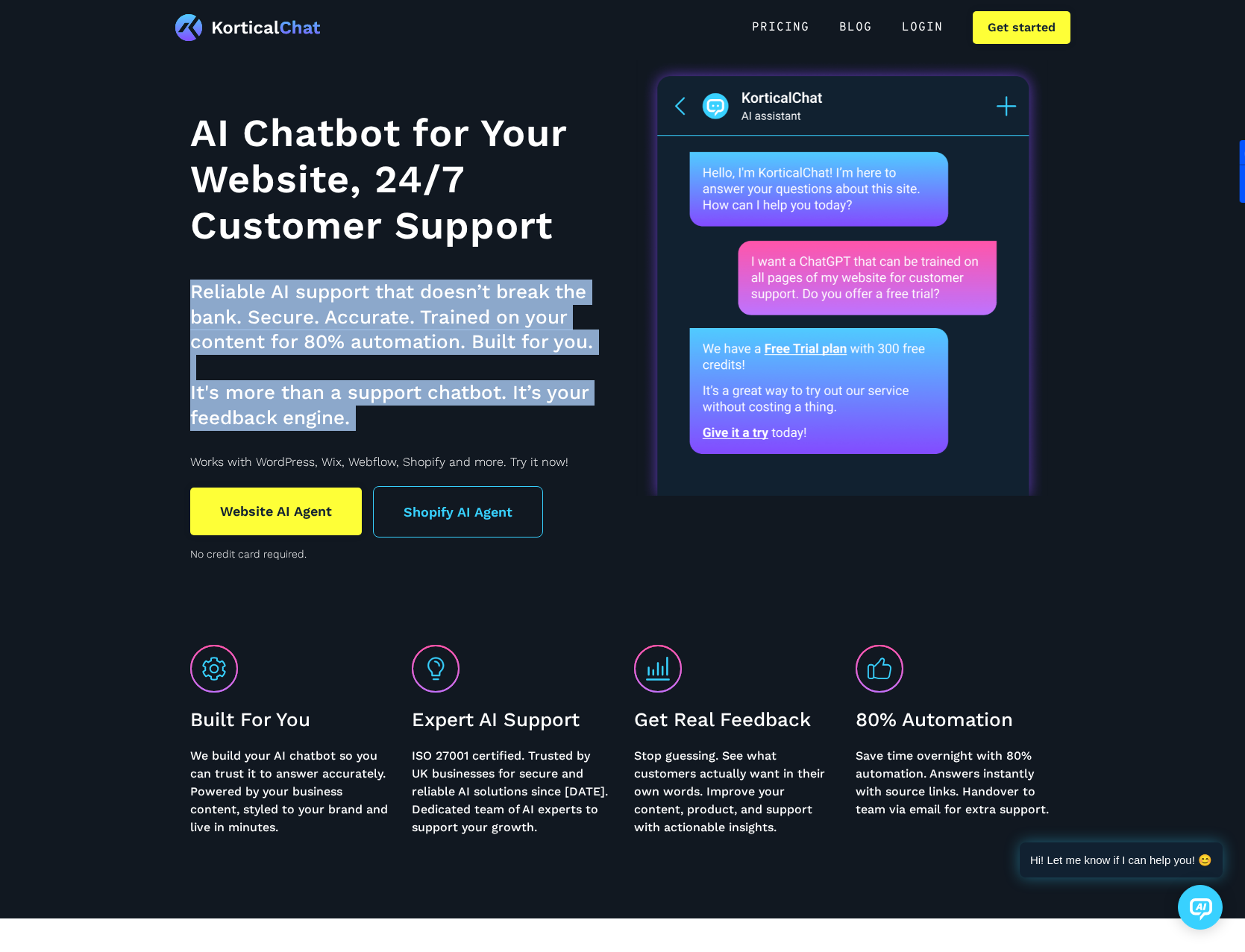
click at [351, 423] on h3 "Reliable AI support that doesn’t break the bank. Secure. Accurate. Trained on y…" at bounding box center [402, 355] width 424 height 151
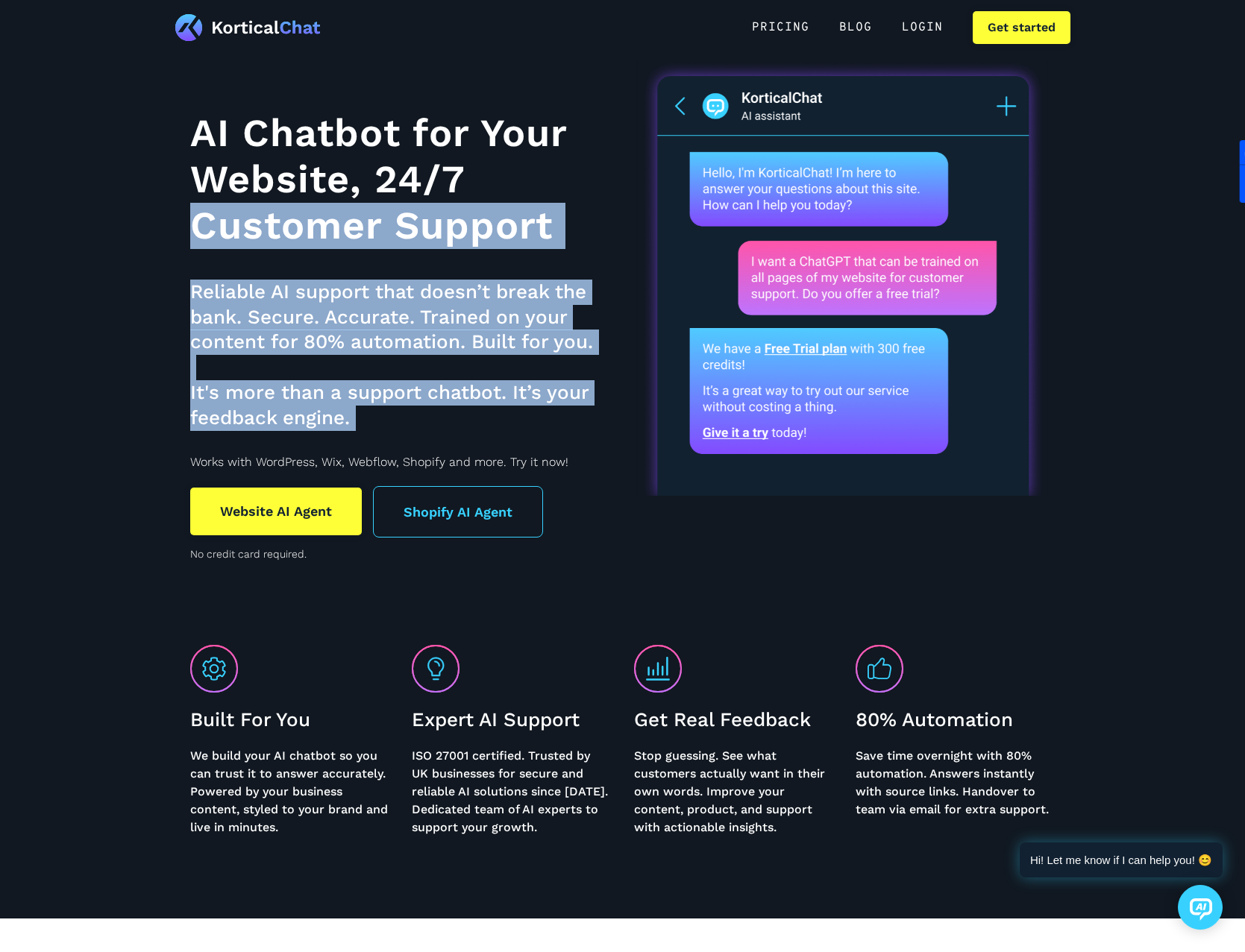
drag, startPoint x: 350, startPoint y: 423, endPoint x: 219, endPoint y: 223, distance: 239.1
click at [219, 223] on div "AI Chatbot for Your Website, 24/7 Customer Support Reliable AI support that doe…" at bounding box center [402, 332] width 424 height 476
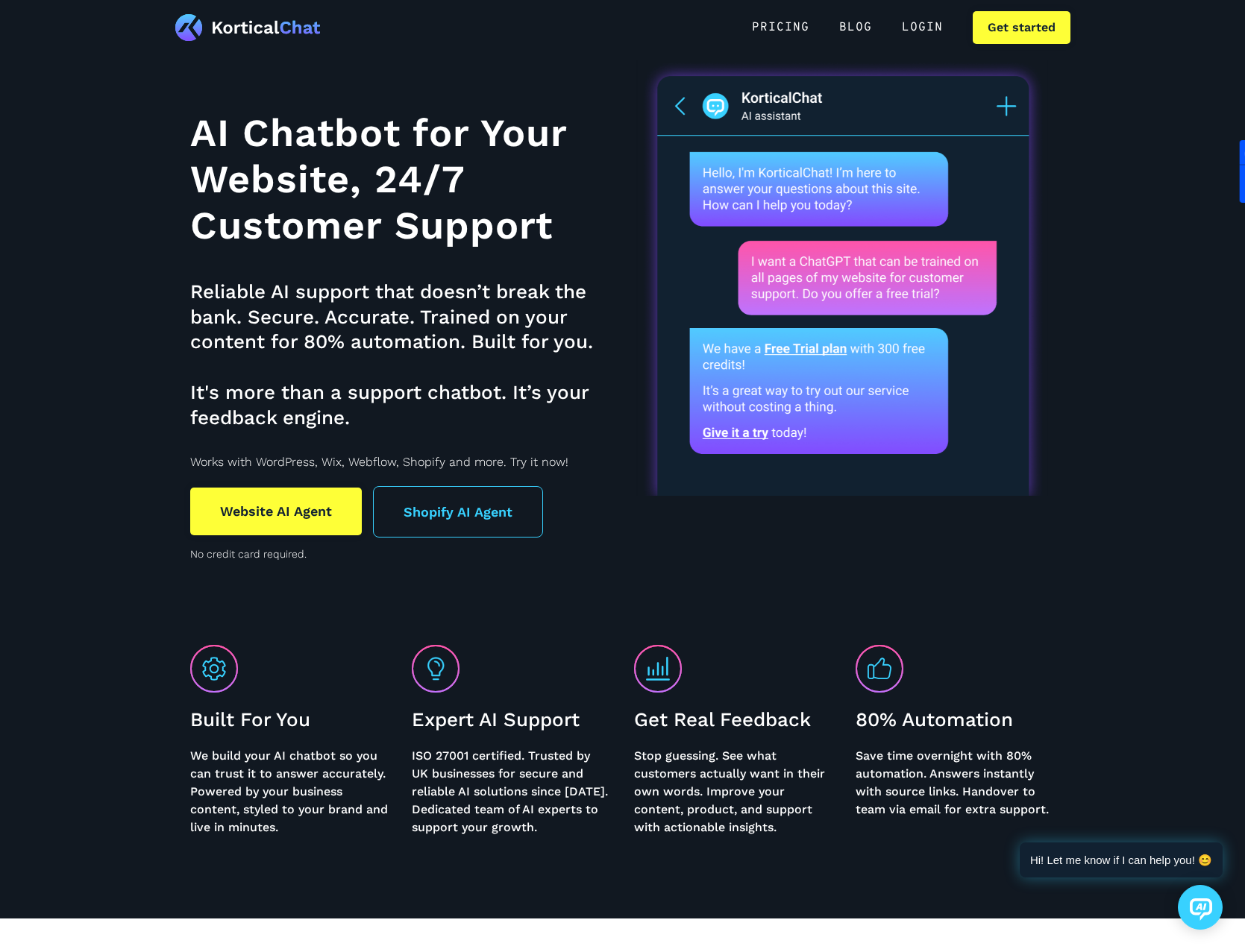
drag, startPoint x: 219, startPoint y: 223, endPoint x: 165, endPoint y: 93, distance: 140.8
click at [165, 93] on html "Pricing BLOG Login Get started AI Chatbot for Your Website, 24/7 Customer Suppo…" at bounding box center [622, 476] width 1245 height 952
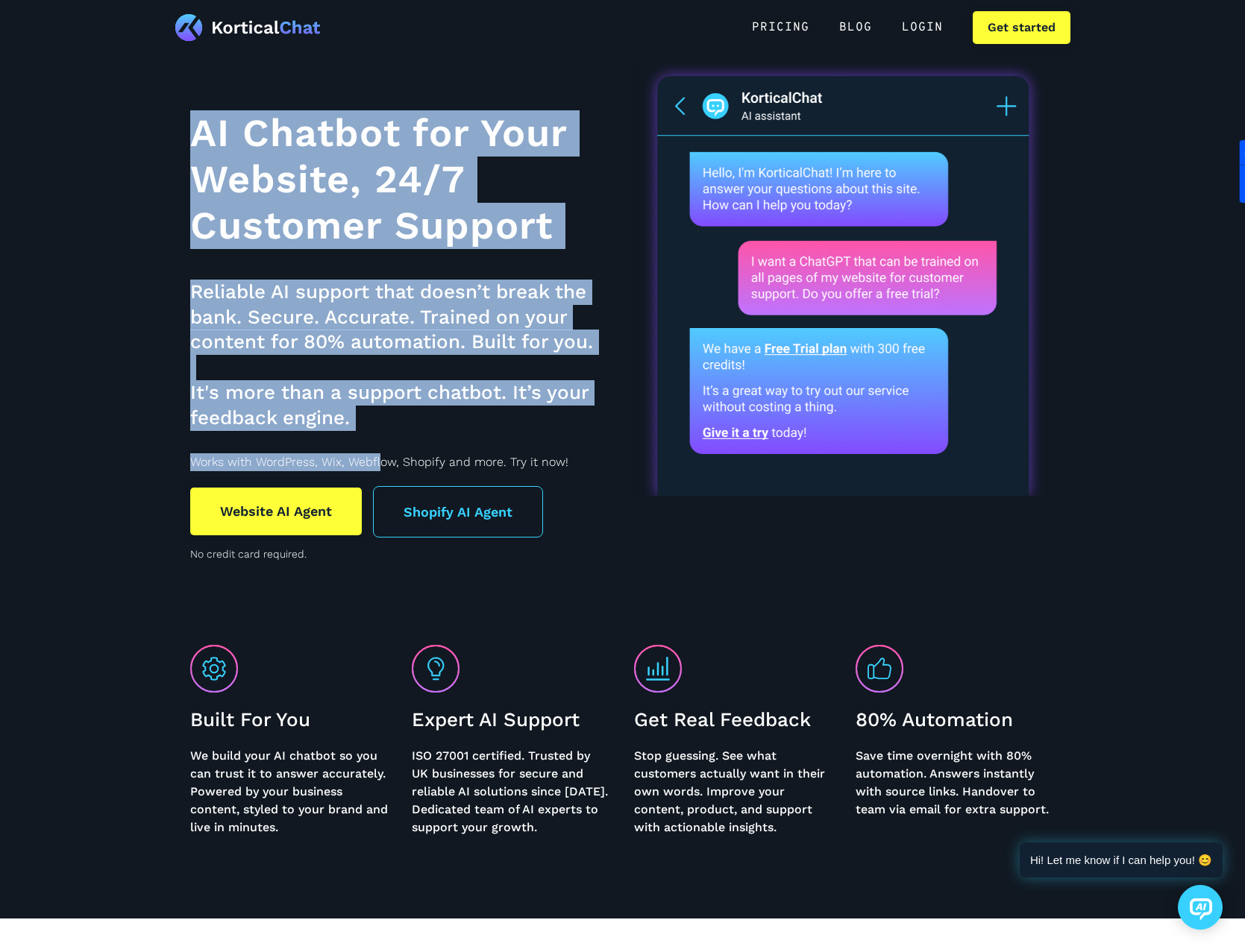
drag, startPoint x: 167, startPoint y: 95, endPoint x: 375, endPoint y: 436, distance: 399.4
click at [375, 436] on html "Pricing BLOG Login Get started AI Chatbot for Your Website, 24/7 Customer Suppo…" at bounding box center [622, 476] width 1245 height 952
click at [374, 438] on div "AI Chatbot for Your Website, 24/7 Customer Support Reliable AI support that doe…" at bounding box center [402, 332] width 424 height 476
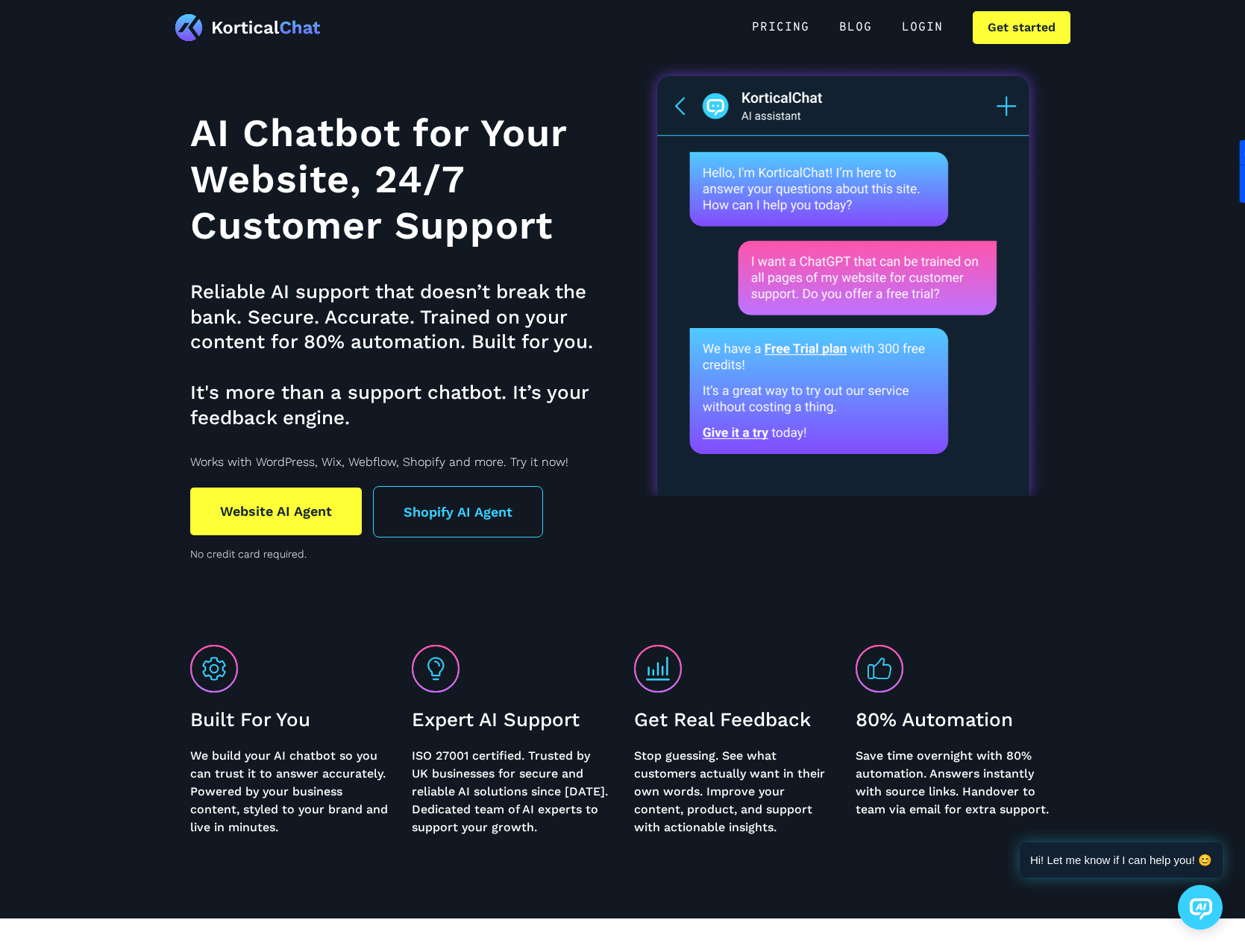
click at [385, 451] on div "AI Chatbot for Your Website, 24/7 Customer Support Reliable AI support that doe…" at bounding box center [402, 332] width 424 height 476
click at [320, 462] on p "Works with WordPress, Wix, Webflow, Shopify and more. Try it now!" at bounding box center [402, 463] width 424 height 18
click at [322, 458] on p "Works with WordPress, Wix, Webflow, Shopify and more. Try it now!" at bounding box center [402, 463] width 424 height 18
click at [511, 463] on p "Works with WordPress, Wix, Webflow, Shopify and more. Try it now!" at bounding box center [402, 463] width 424 height 18
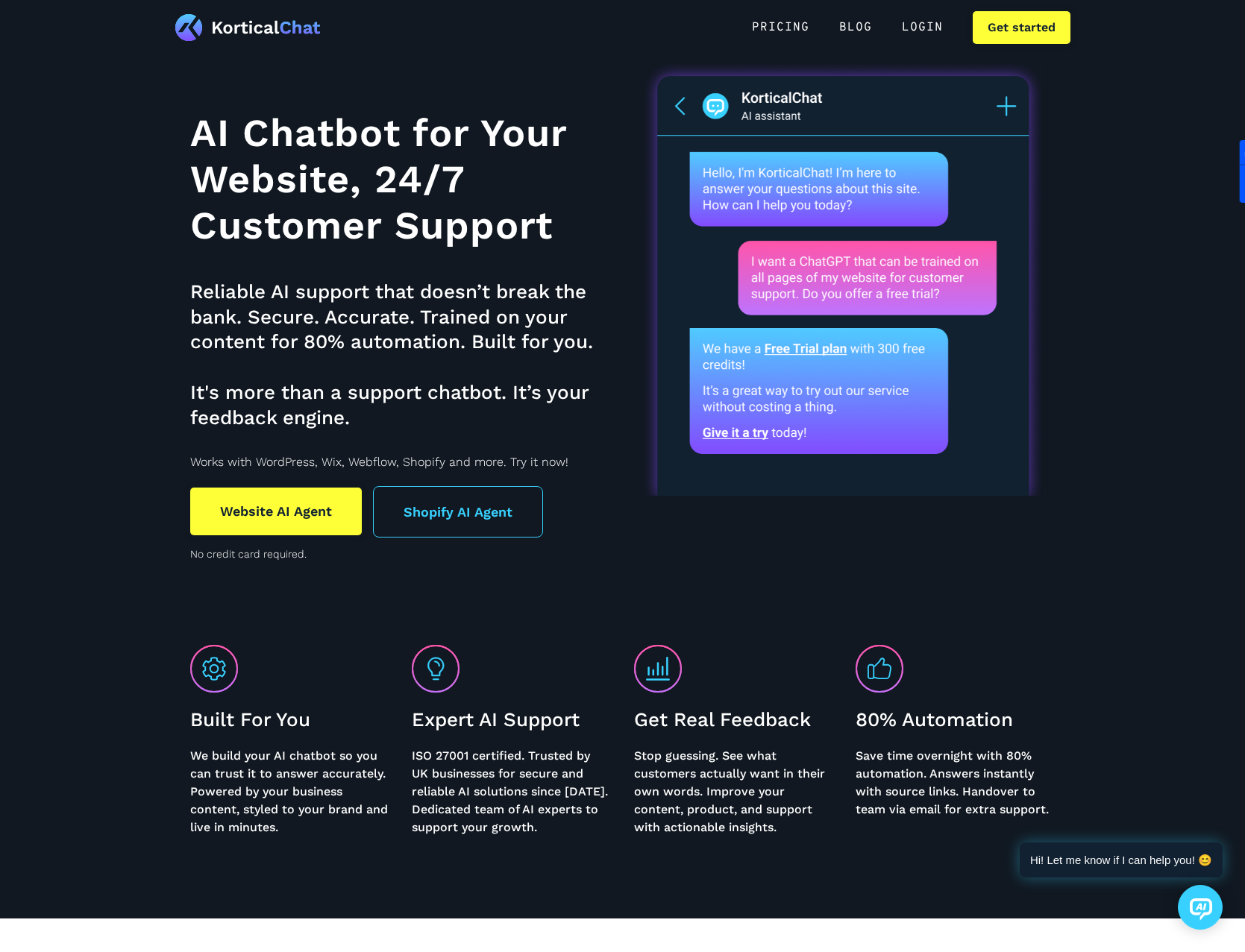
drag, startPoint x: 435, startPoint y: 513, endPoint x: 337, endPoint y: 583, distance: 120.4
click at [337, 583] on section "Built For You We build your AI chatbot so you can trust it to answer accurately…" at bounding box center [622, 745] width 1245 height 349
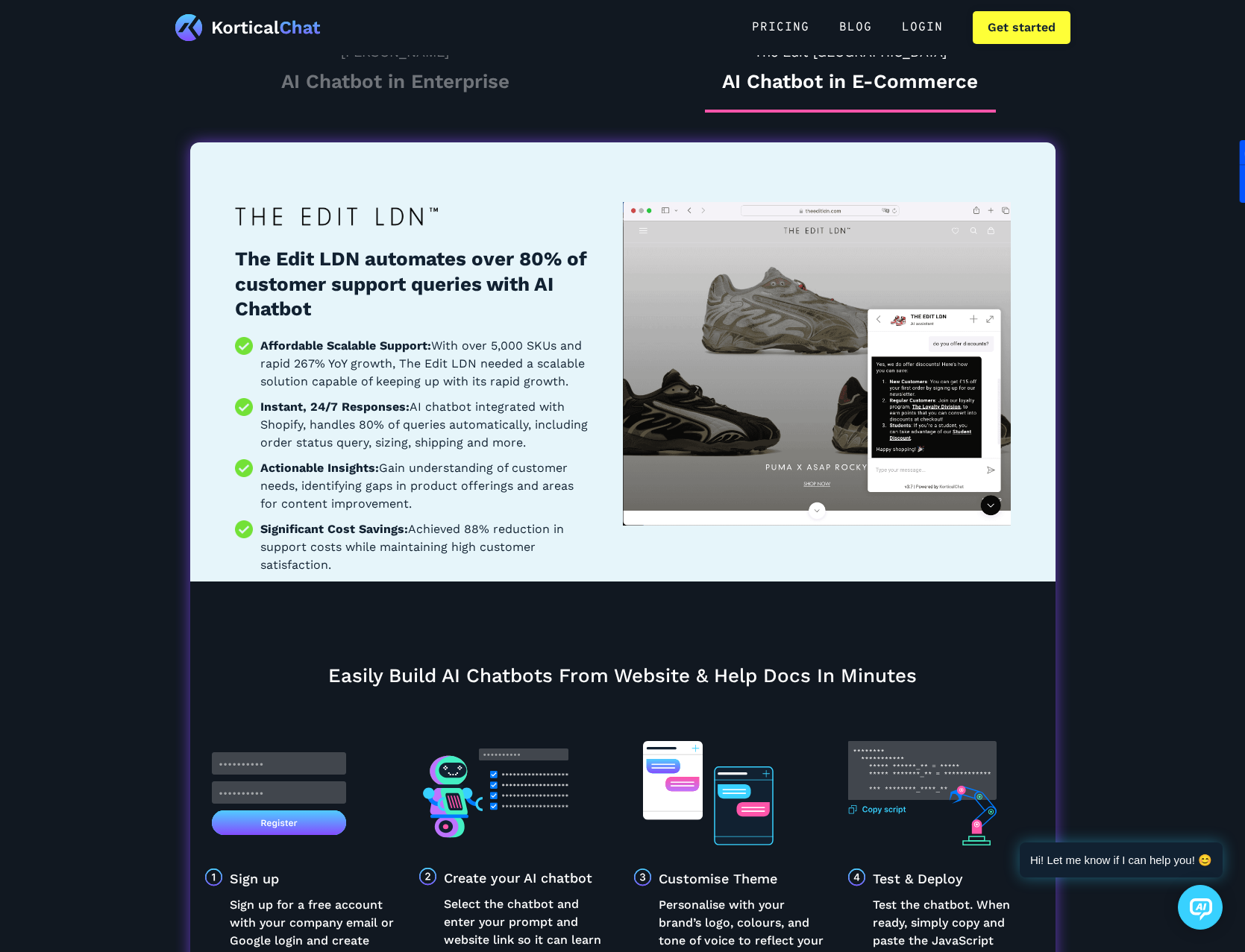
scroll to position [1566, 0]
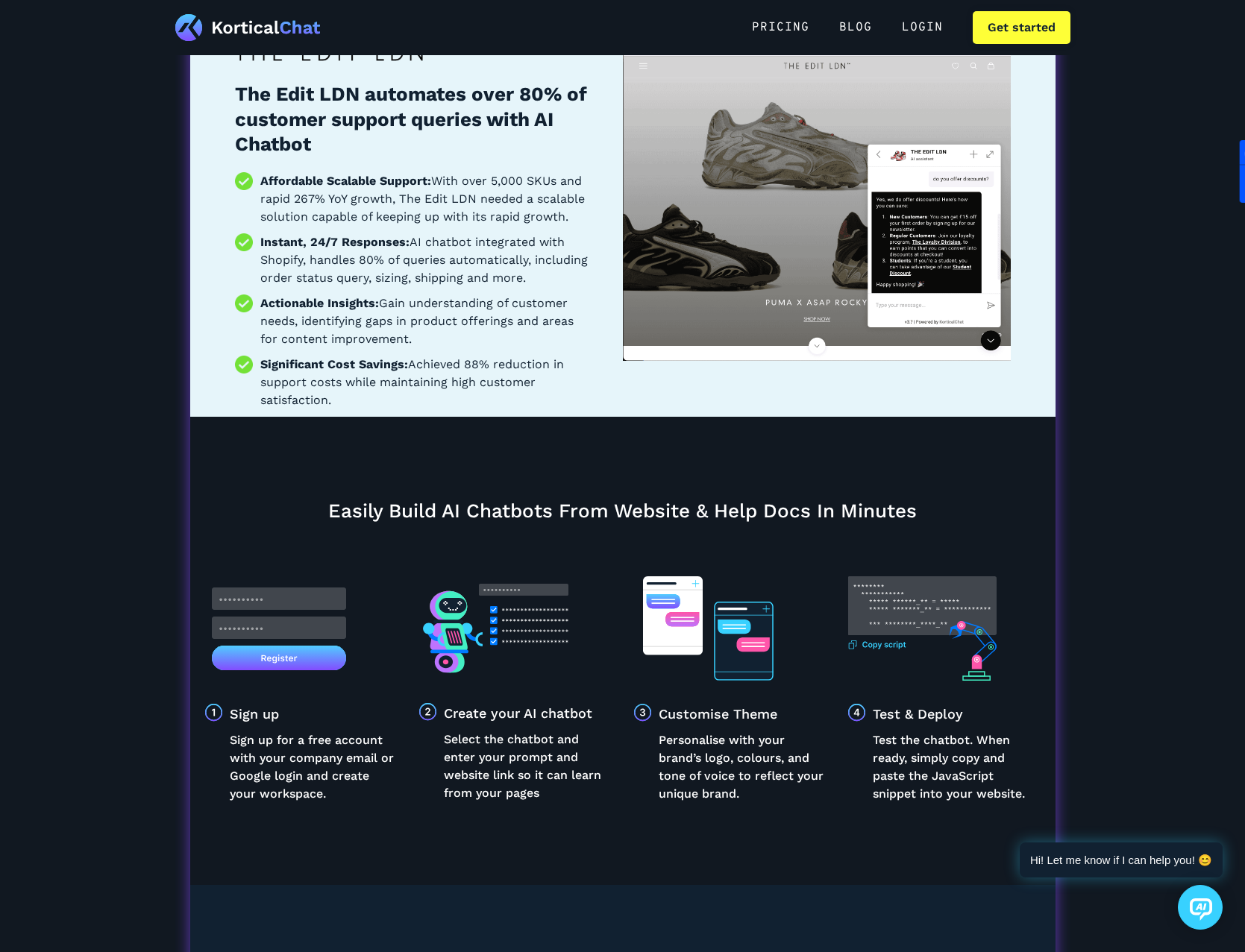
click at [111, 82] on section "AI Chatbots Boost Efficiency by 80% Automate Customer Support Reed AI Chatbot i…" at bounding box center [622, 480] width 1245 height 1654
click at [278, 482] on div "Easily Build AI Chatbots From Website & Help Docs In Minutes Sign up Sign up fo…" at bounding box center [622, 651] width 865 height 469
click at [302, 508] on div "Easily Build AI Chatbots From Website & Help Docs In Minutes Sign up Sign up fo…" at bounding box center [622, 651] width 865 height 469
click at [301, 507] on div "Easily Build AI Chatbots From Website & Help Docs In Minutes Sign up Sign up fo…" at bounding box center [622, 651] width 865 height 469
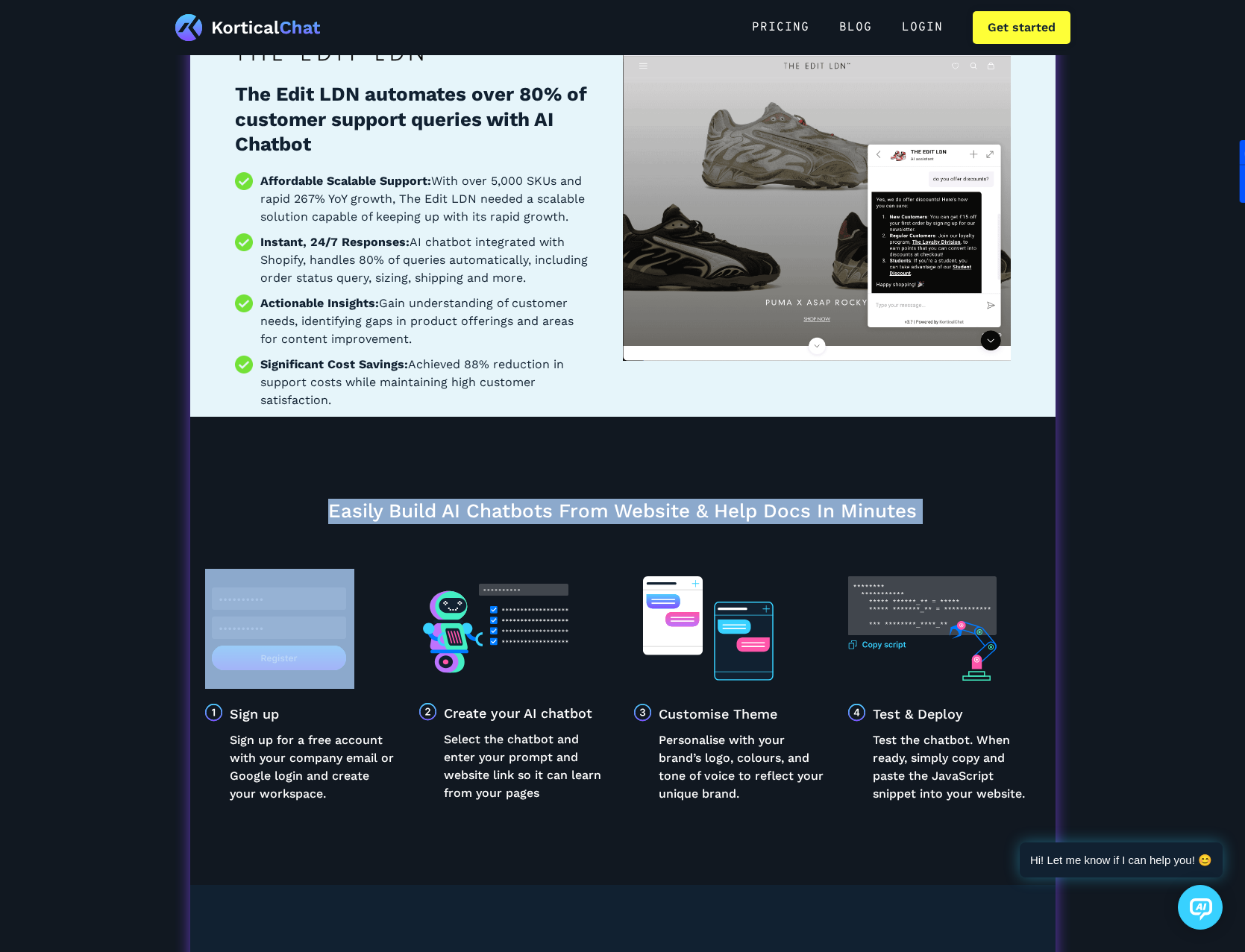
click at [301, 507] on div "Easily Build AI Chatbots From Website & Help Docs In Minutes Sign up Sign up fo…" at bounding box center [622, 651] width 865 height 469
drag, startPoint x: 301, startPoint y: 507, endPoint x: 236, endPoint y: 487, distance: 68.0
click at [238, 487] on div "Easily Build AI Chatbots From Website & Help Docs In Minutes Sign up Sign up fo…" at bounding box center [622, 651] width 865 height 469
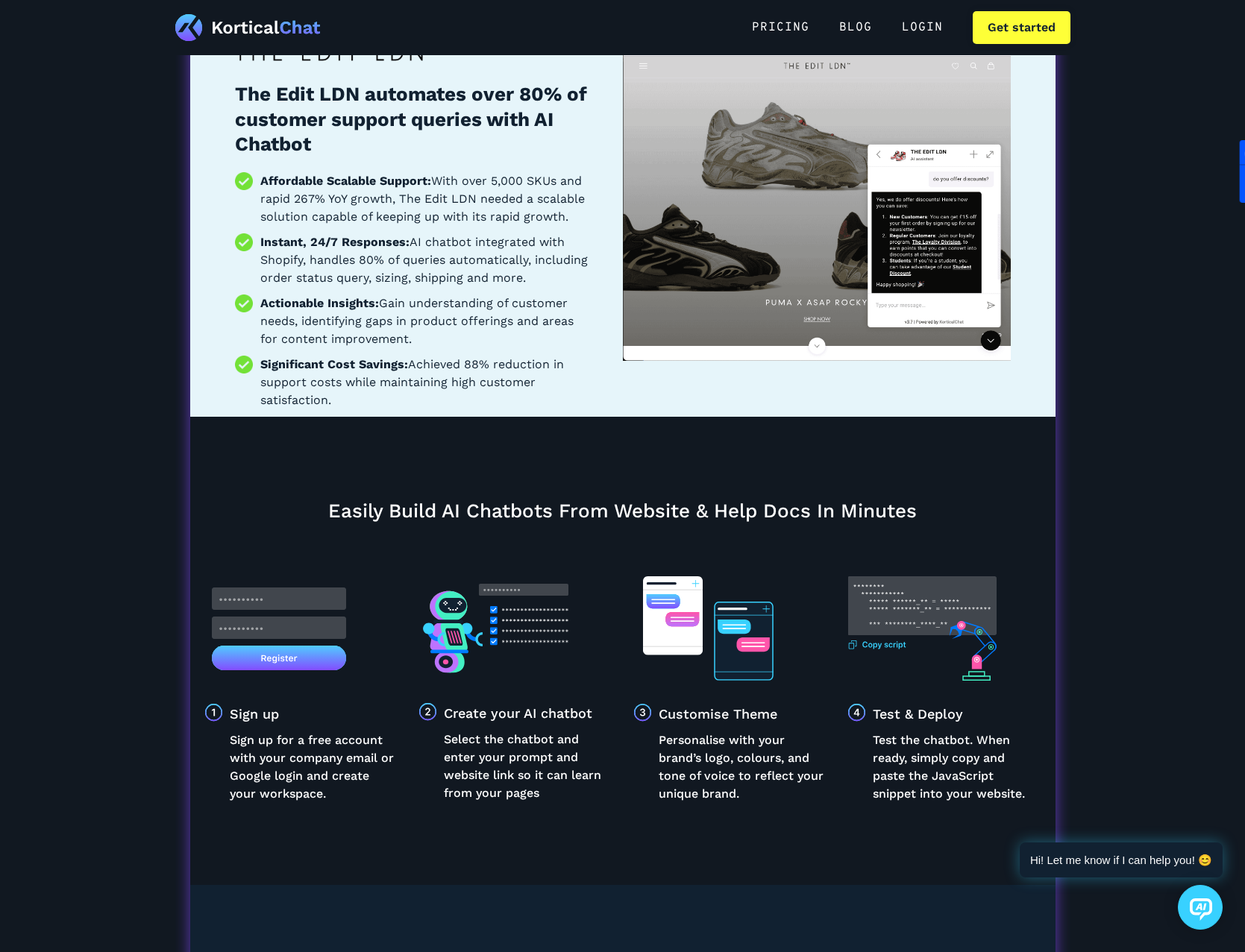
click at [166, 436] on section "AI Chatbots Boost Efficiency by 80% Automate Customer Support Reed AI Chatbot i…" at bounding box center [622, 480] width 1245 height 1654
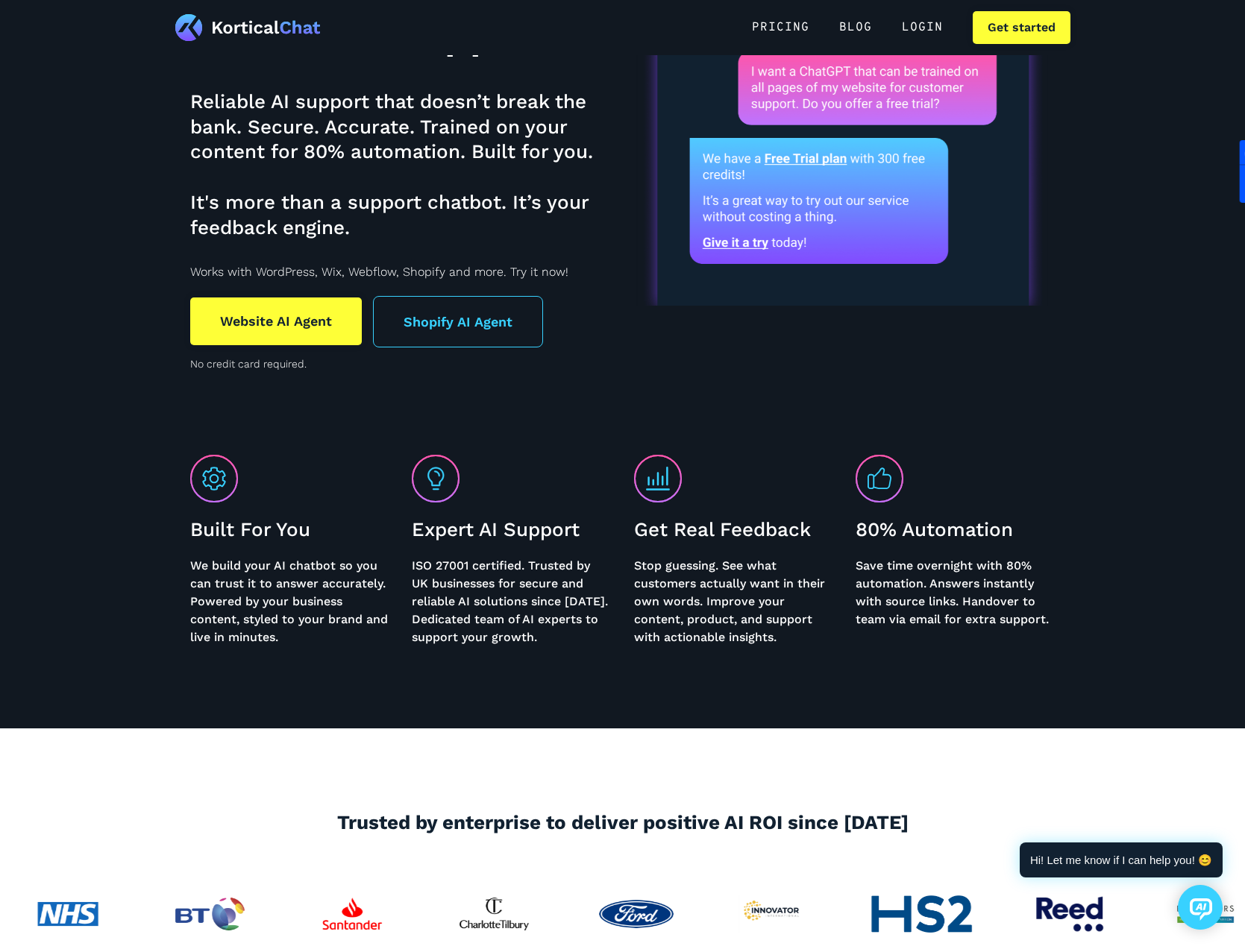
scroll to position [373, 0]
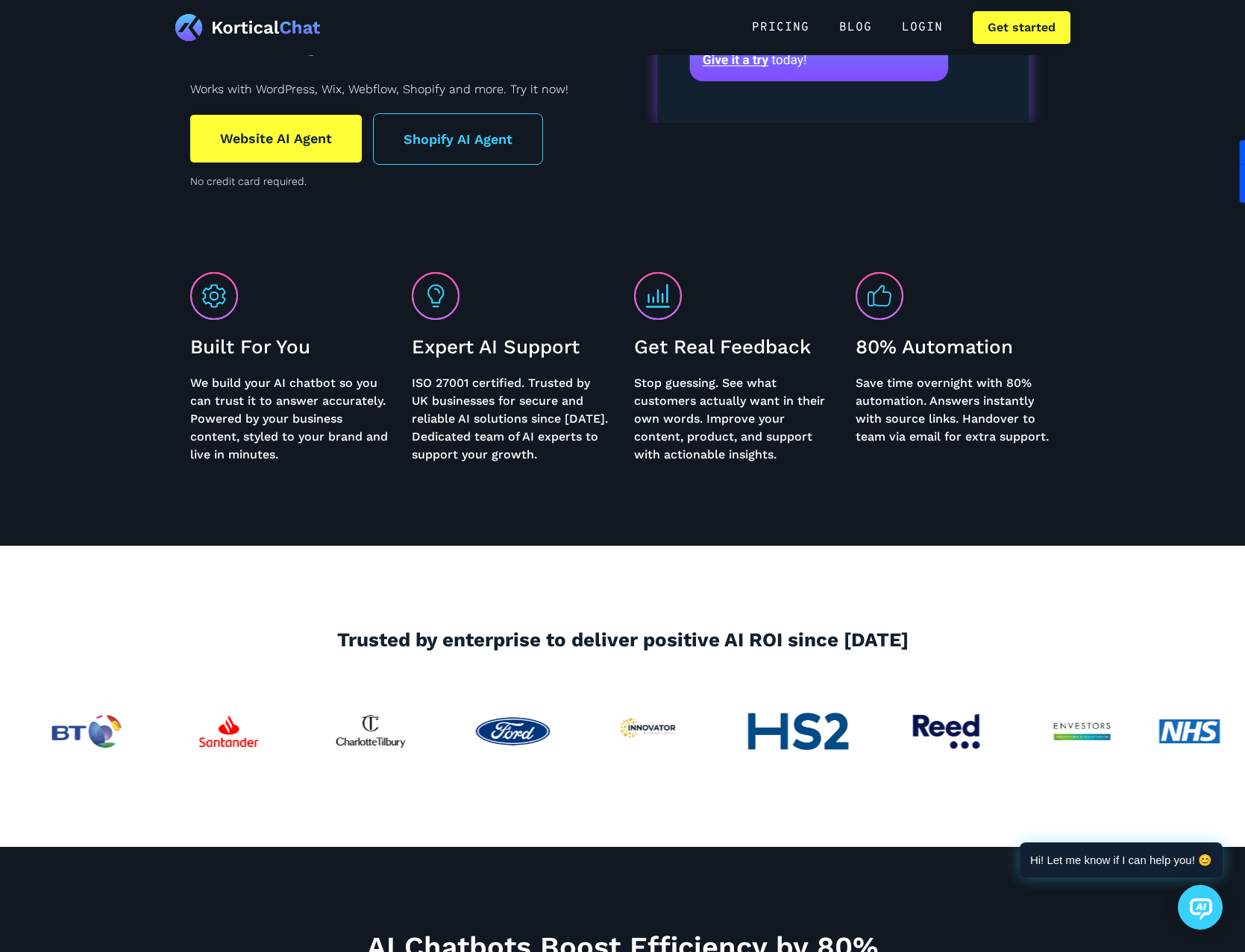
drag, startPoint x: 444, startPoint y: 716, endPoint x: 530, endPoint y: 753, distance: 93.6
click at [523, 756] on div at bounding box center [513, 731] width 1245 height 82
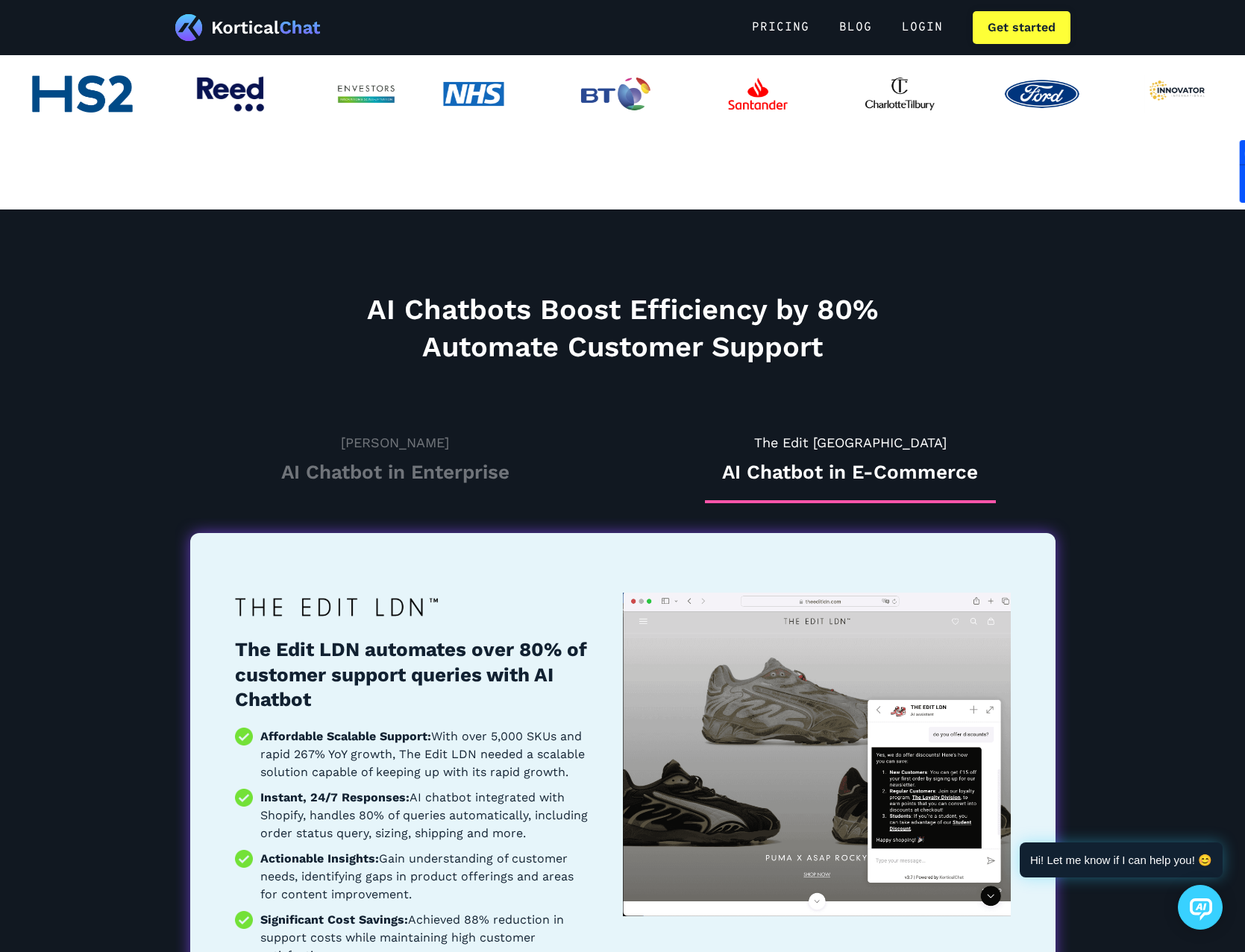
scroll to position [970, 0]
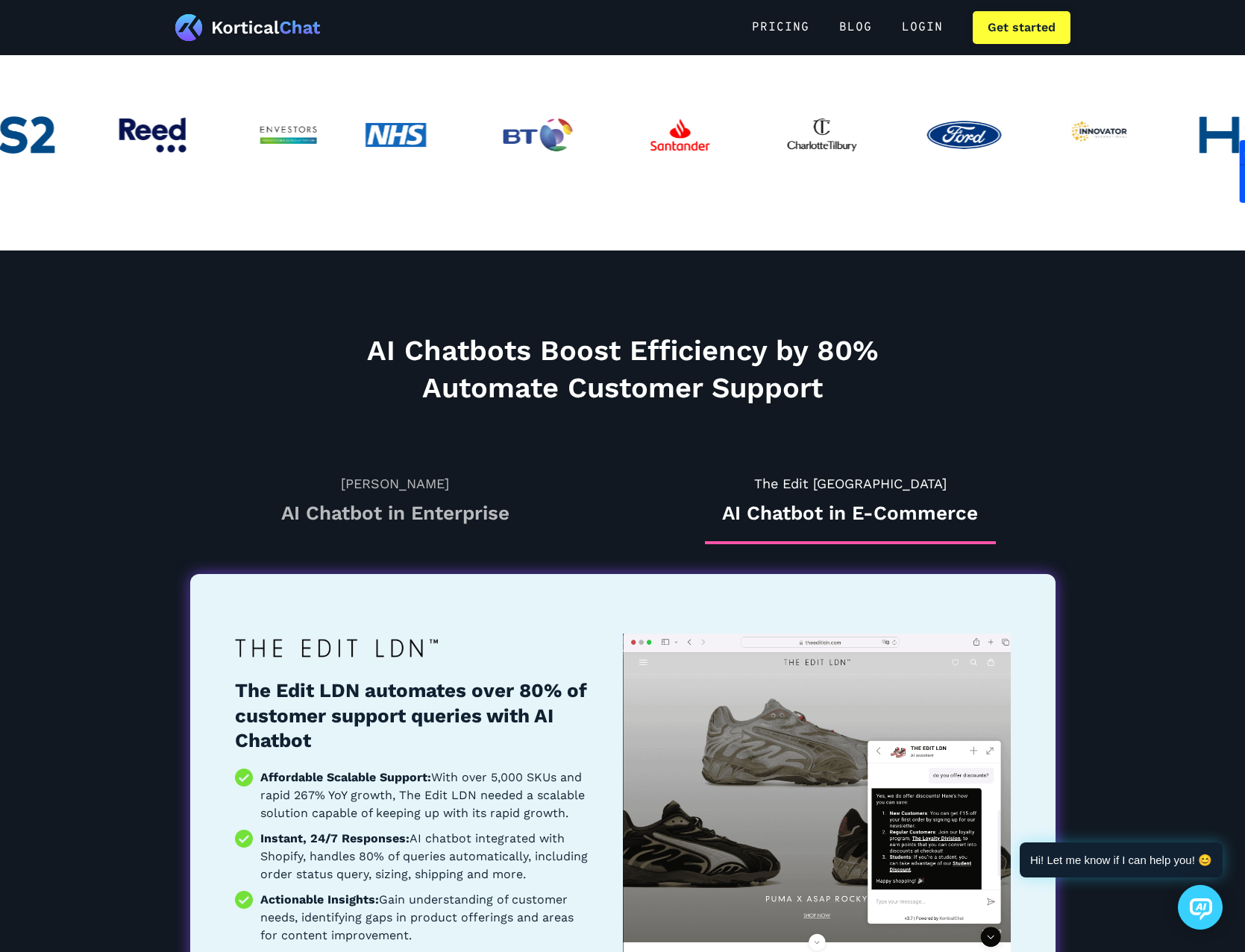
click at [423, 508] on h3 "AI Chatbot in Enterprise" at bounding box center [395, 514] width 291 height 25
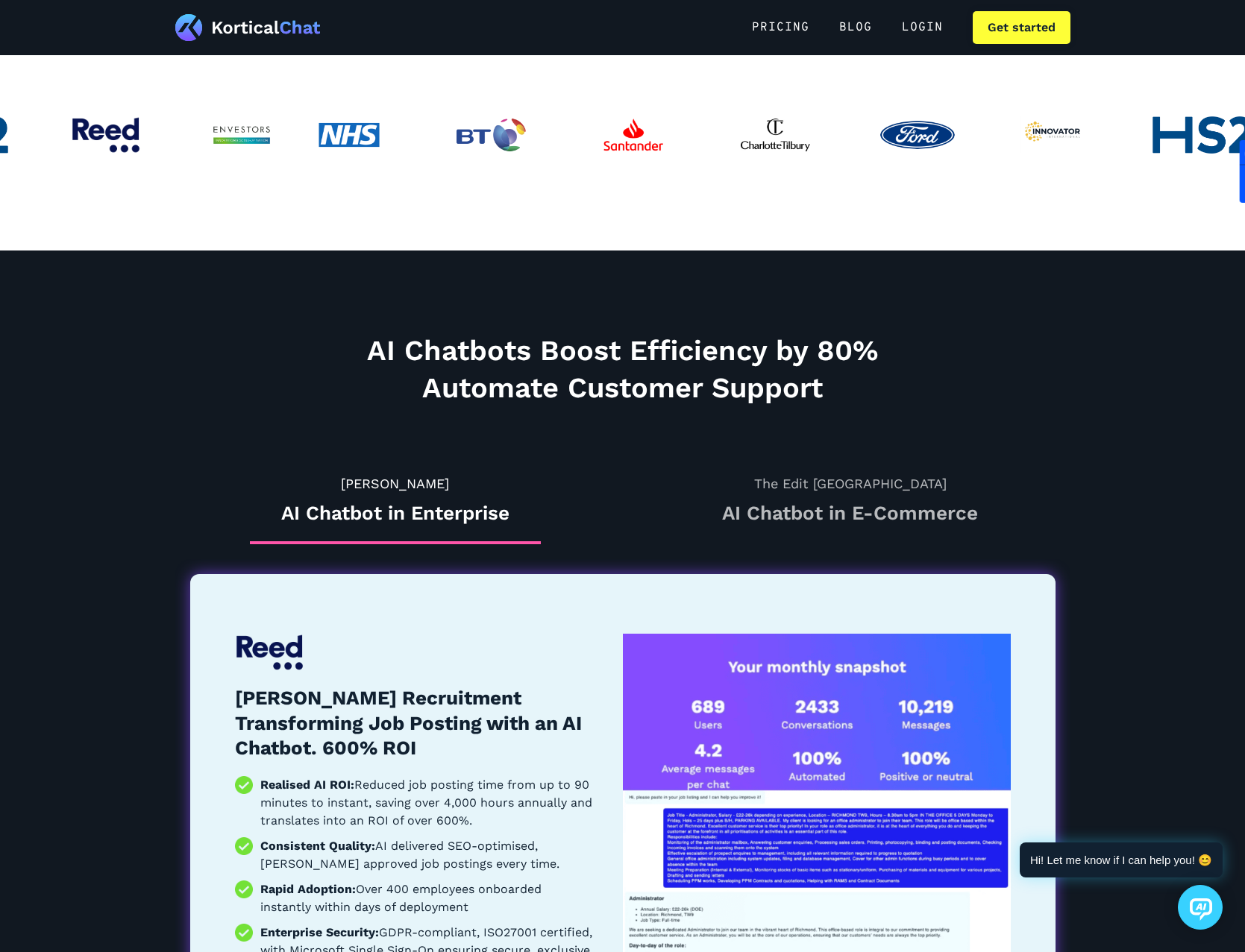
click at [846, 519] on h3 "AI Chatbot in E-Commerce" at bounding box center [850, 514] width 291 height 25
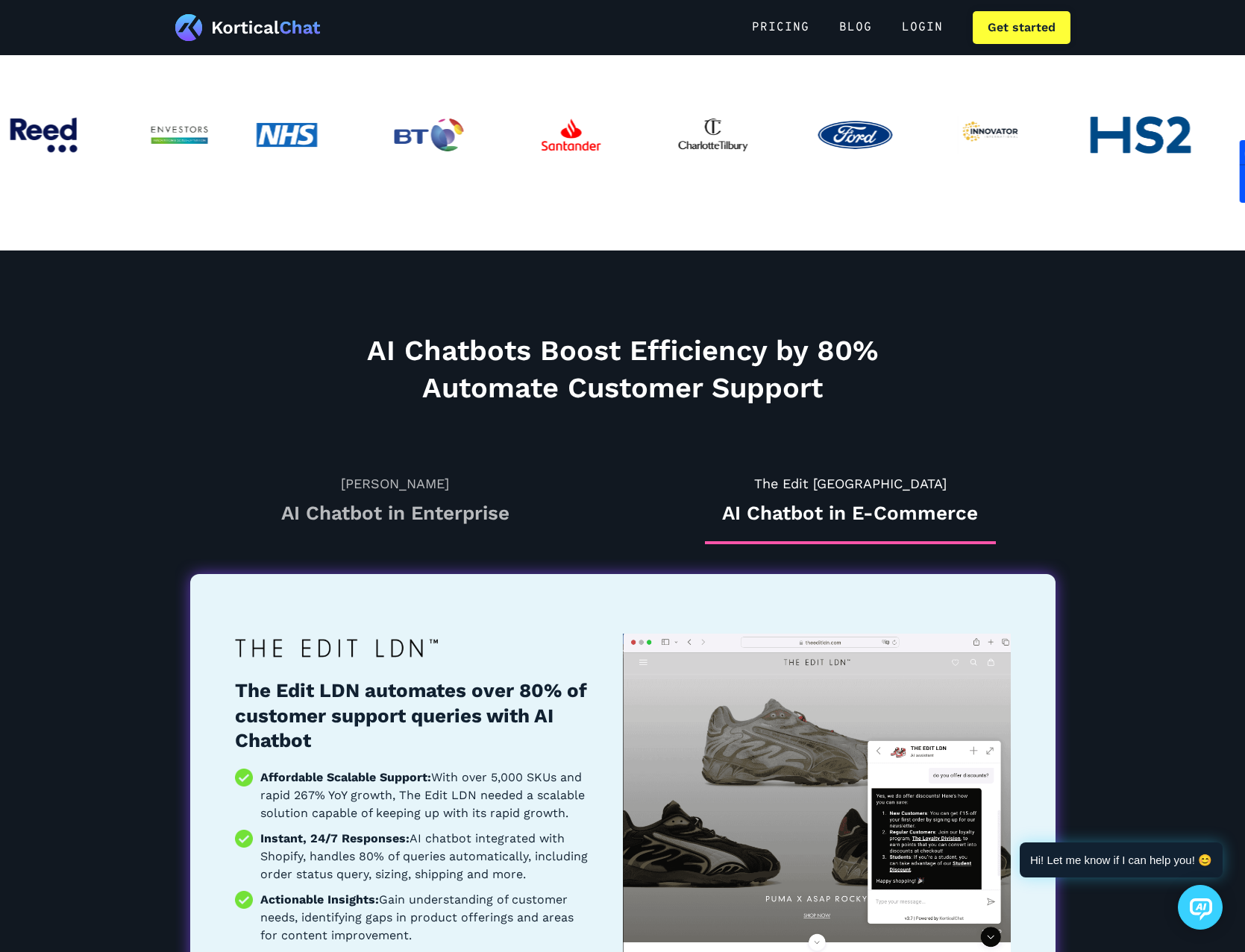
click at [382, 526] on h3 "AI Chatbot in Enterprise" at bounding box center [395, 514] width 291 height 25
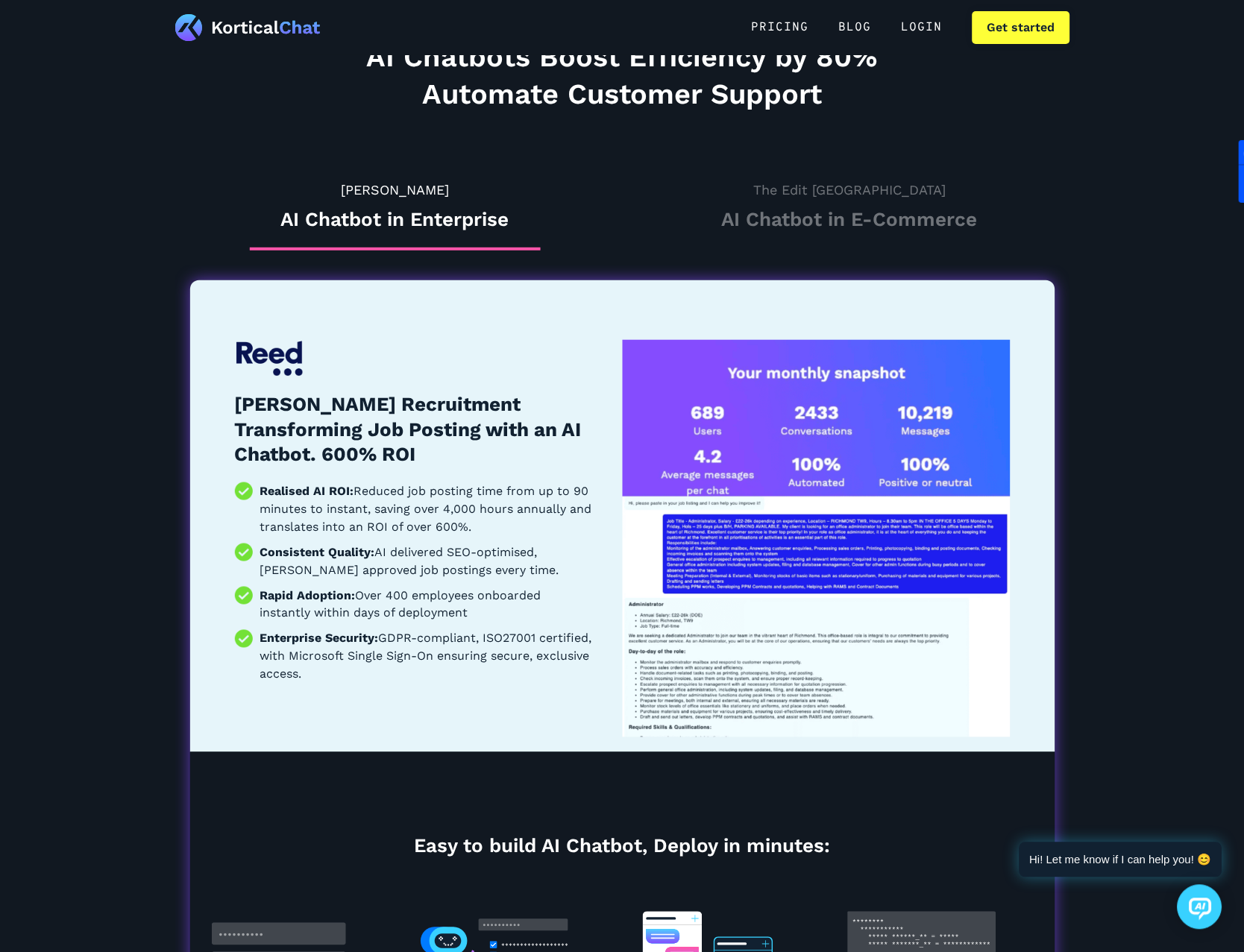
scroll to position [1268, 0]
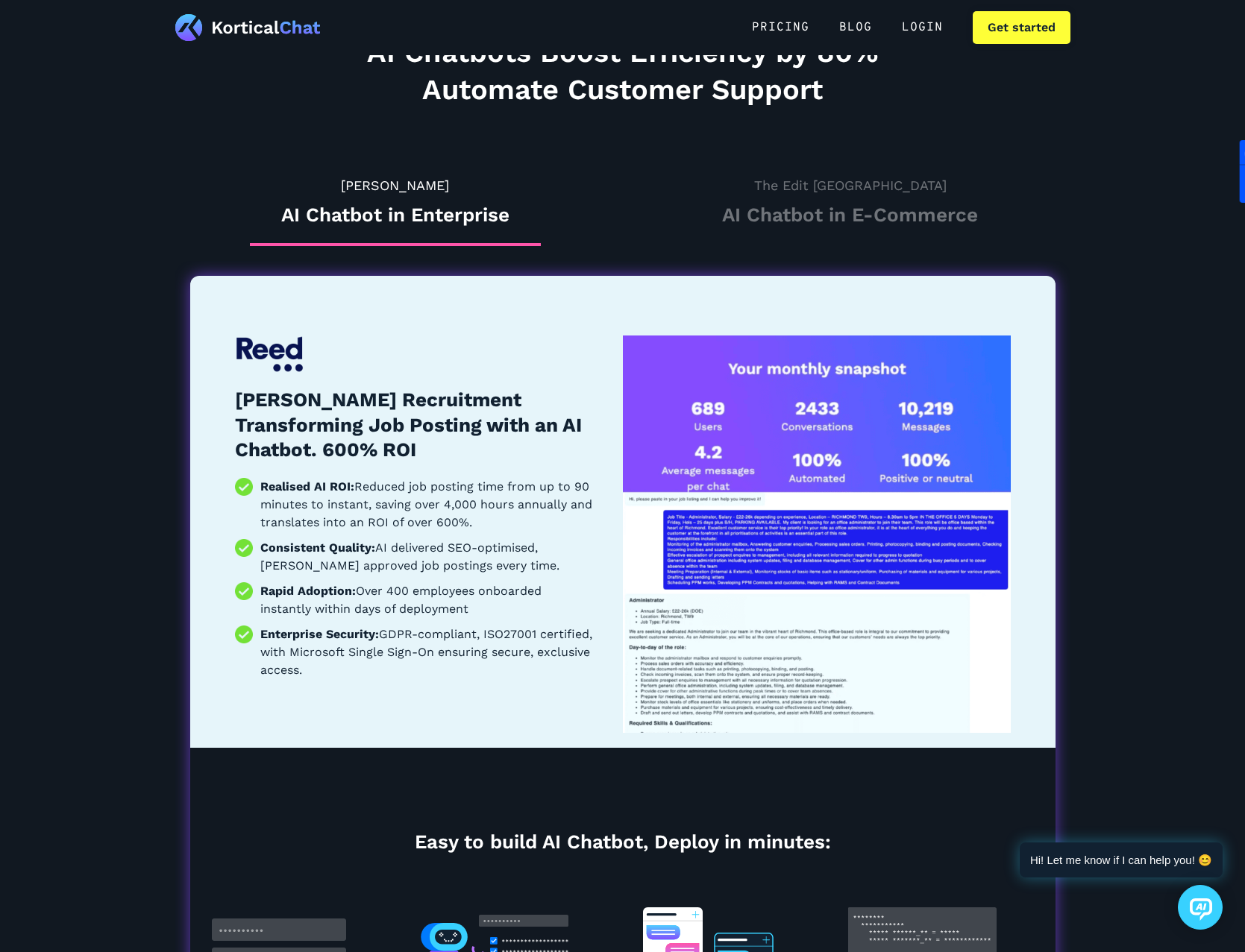
drag, startPoint x: 763, startPoint y: 497, endPoint x: 457, endPoint y: 466, distance: 307.6
click at [457, 466] on div "Reed Recruitment Transforming Job Posting with an AI Chatbot. 600% ROI Realised…" at bounding box center [414, 511] width 358 height 351
click at [796, 200] on link "The Edit London AI Chatbot in E-Commerce" at bounding box center [849, 211] width 291 height 71
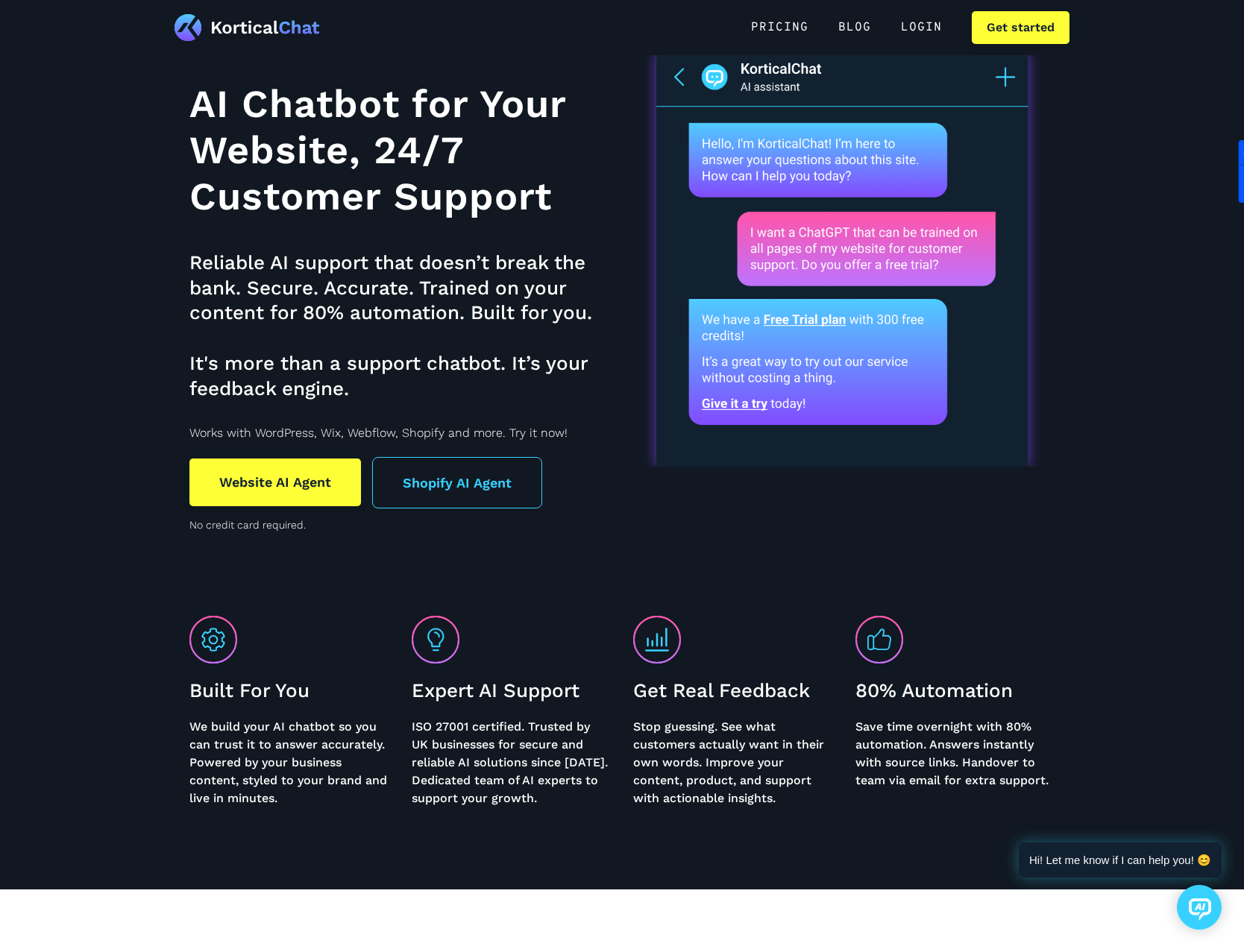
scroll to position [0, 0]
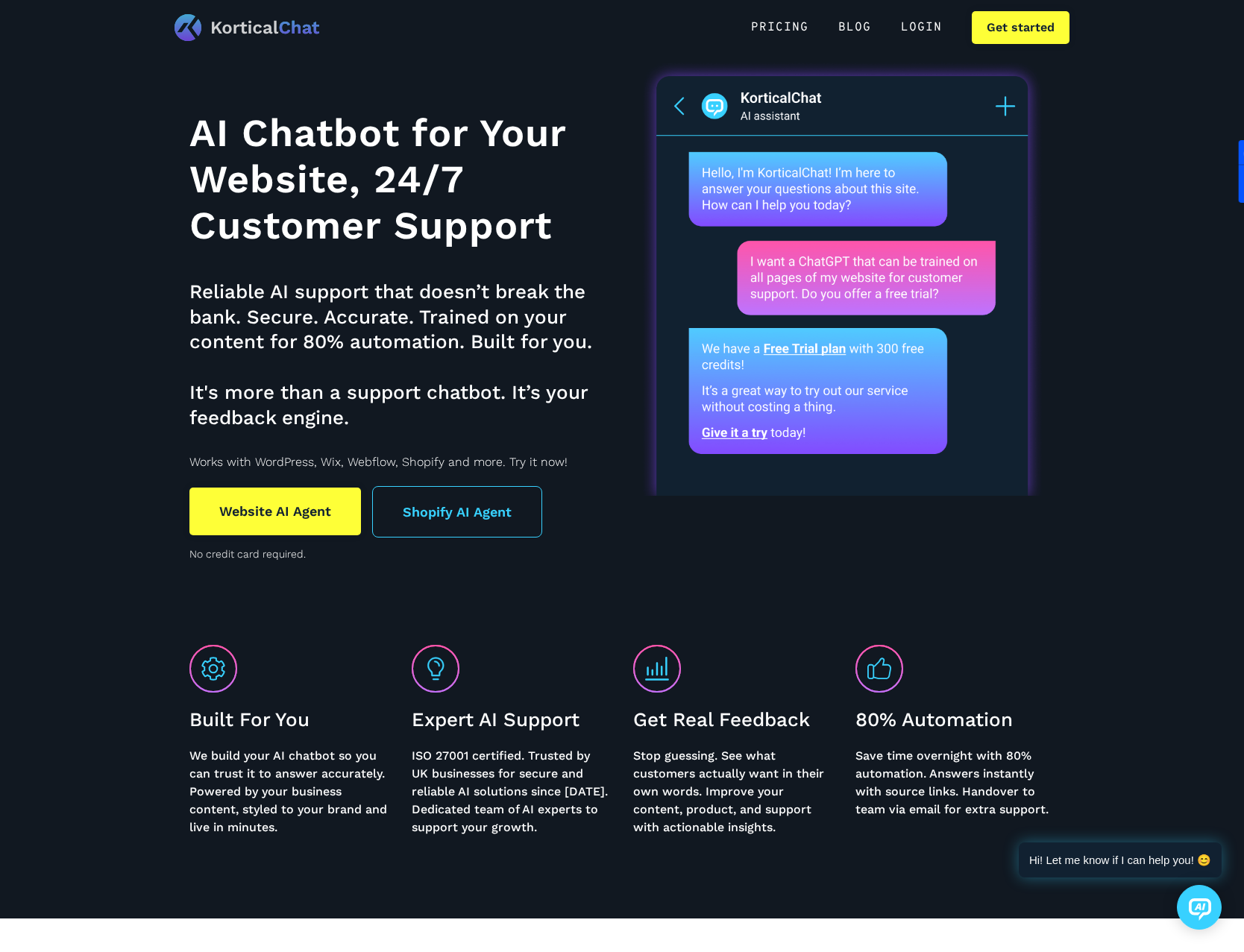
click at [271, 37] on img at bounding box center [247, 26] width 145 height 26
